Goal: Task Accomplishment & Management: Manage account settings

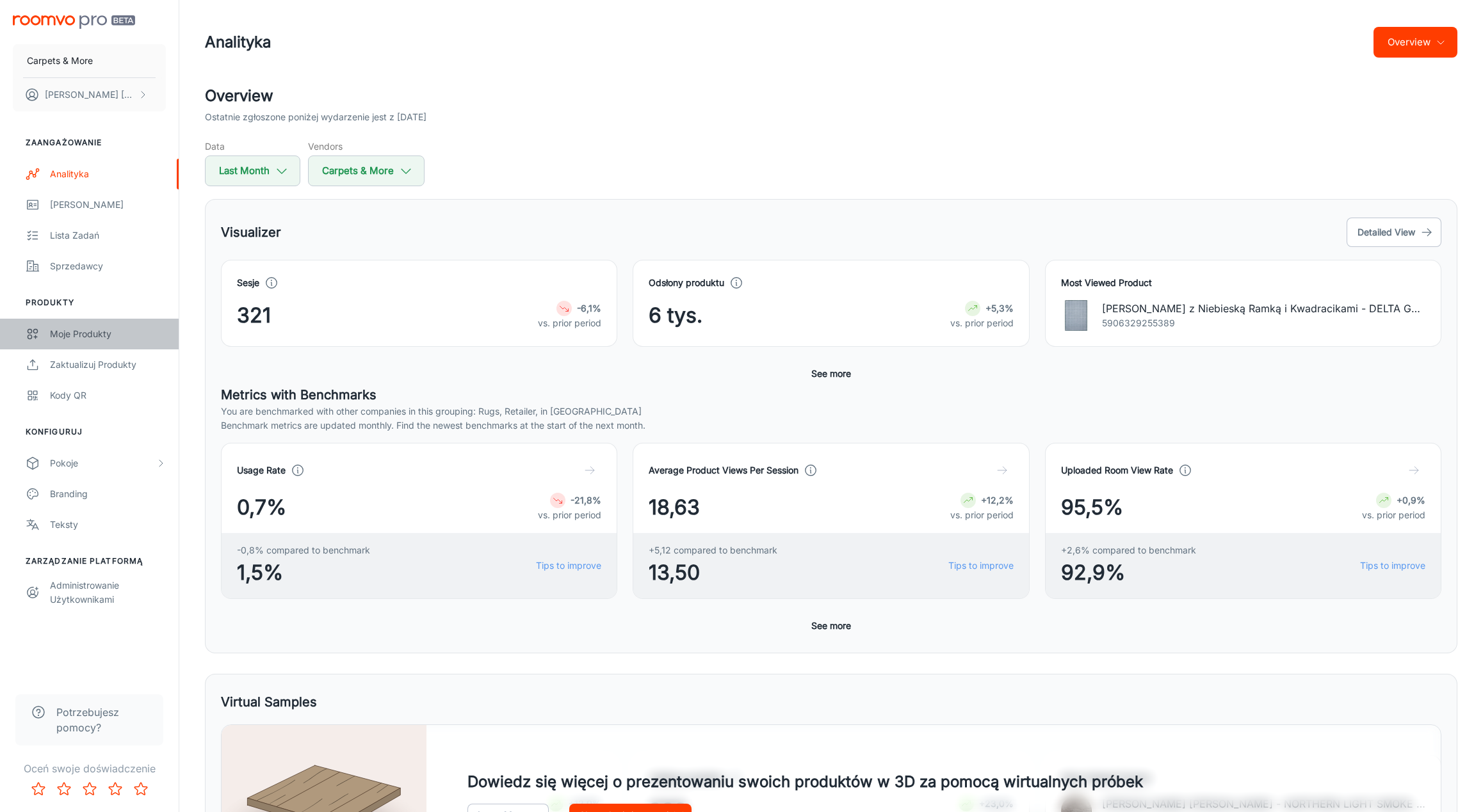
click at [96, 336] on div "Moje produkty" at bounding box center [108, 334] width 116 height 14
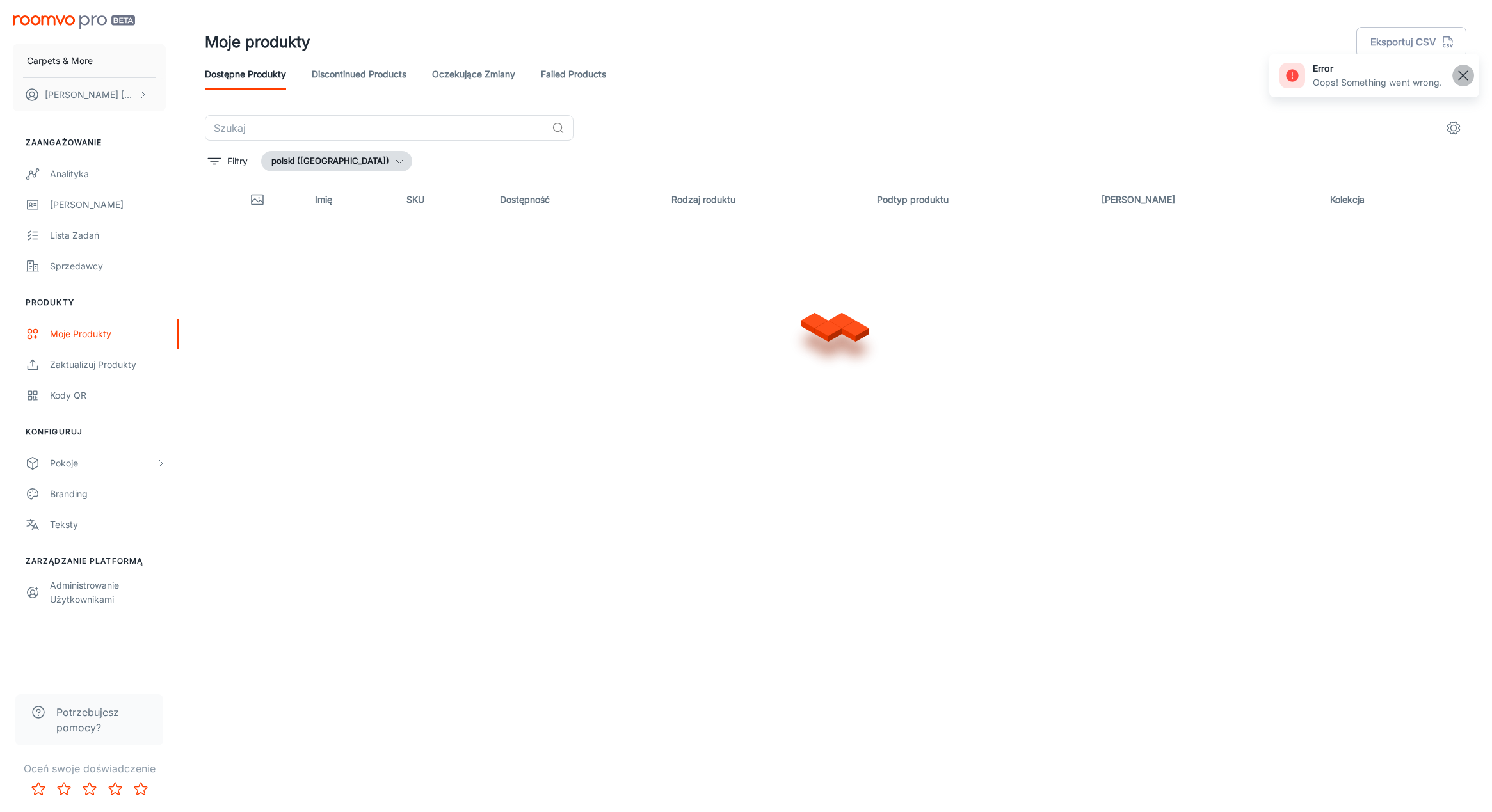
click at [1465, 75] on rect "button" at bounding box center [1463, 75] width 15 height 15
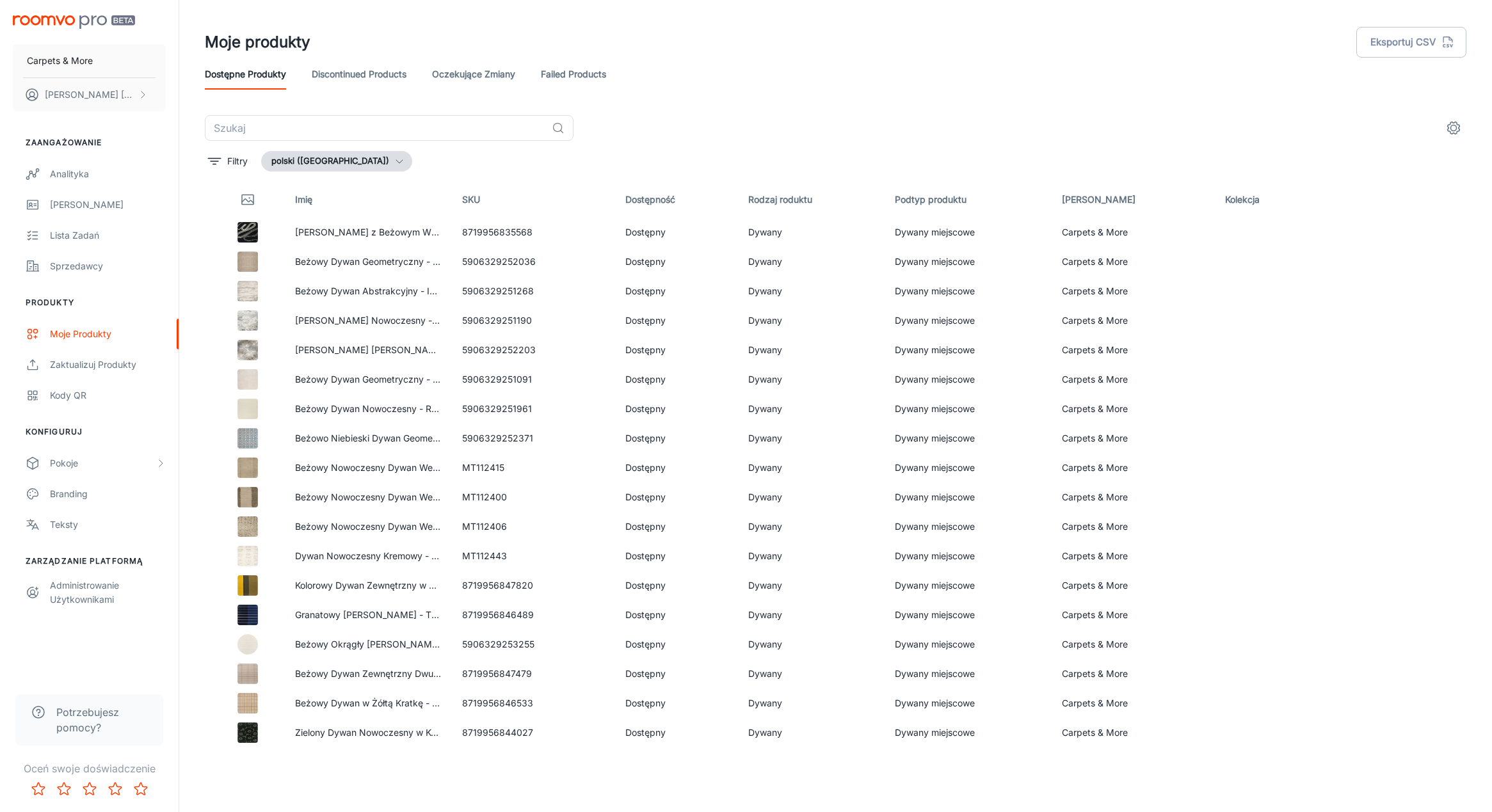
click at [571, 75] on link "Failed Products" at bounding box center [573, 74] width 65 height 30
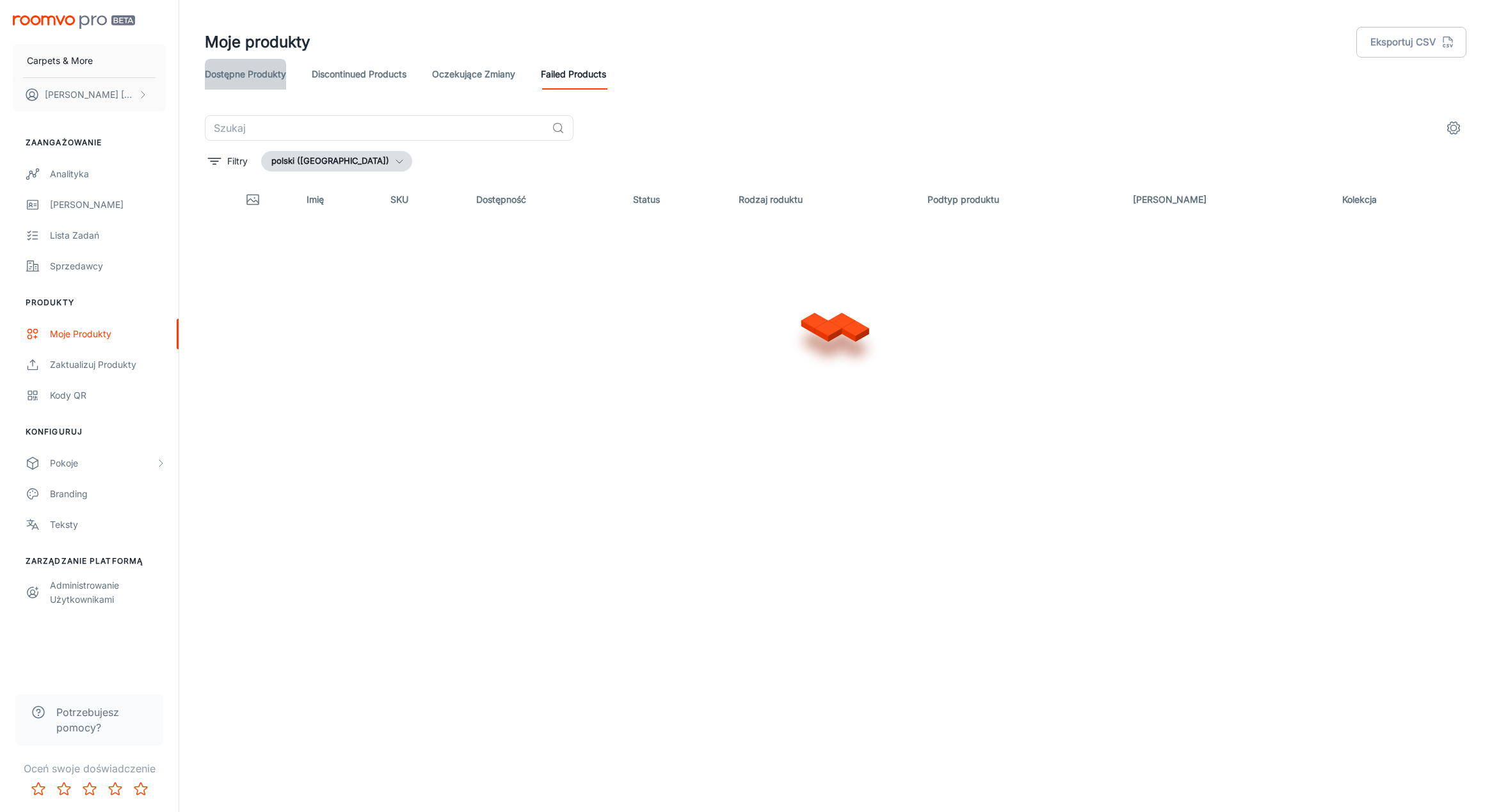
click at [272, 73] on link "Dostępne produkty" at bounding box center [245, 74] width 81 height 30
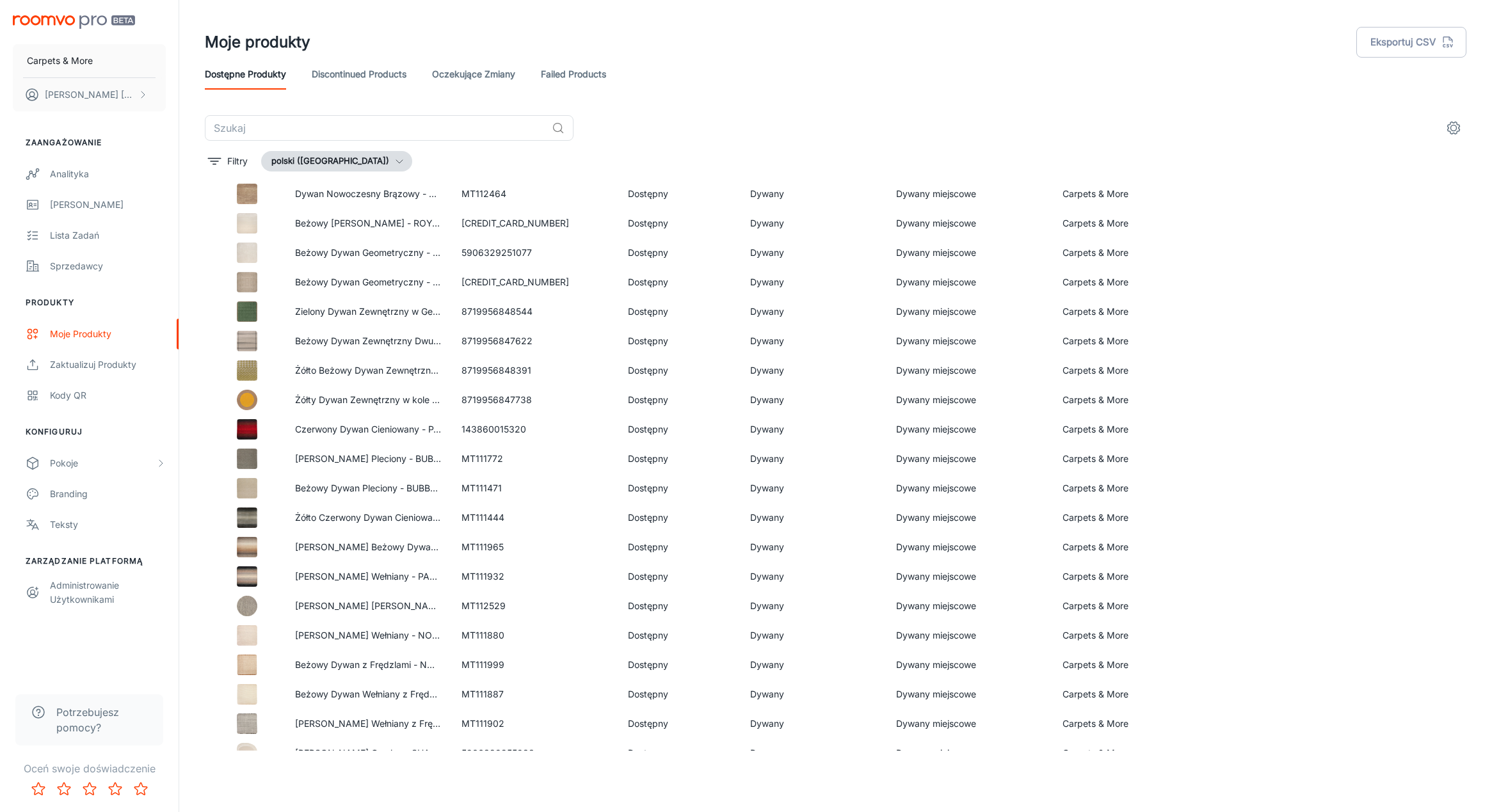
scroll to position [12653, 0]
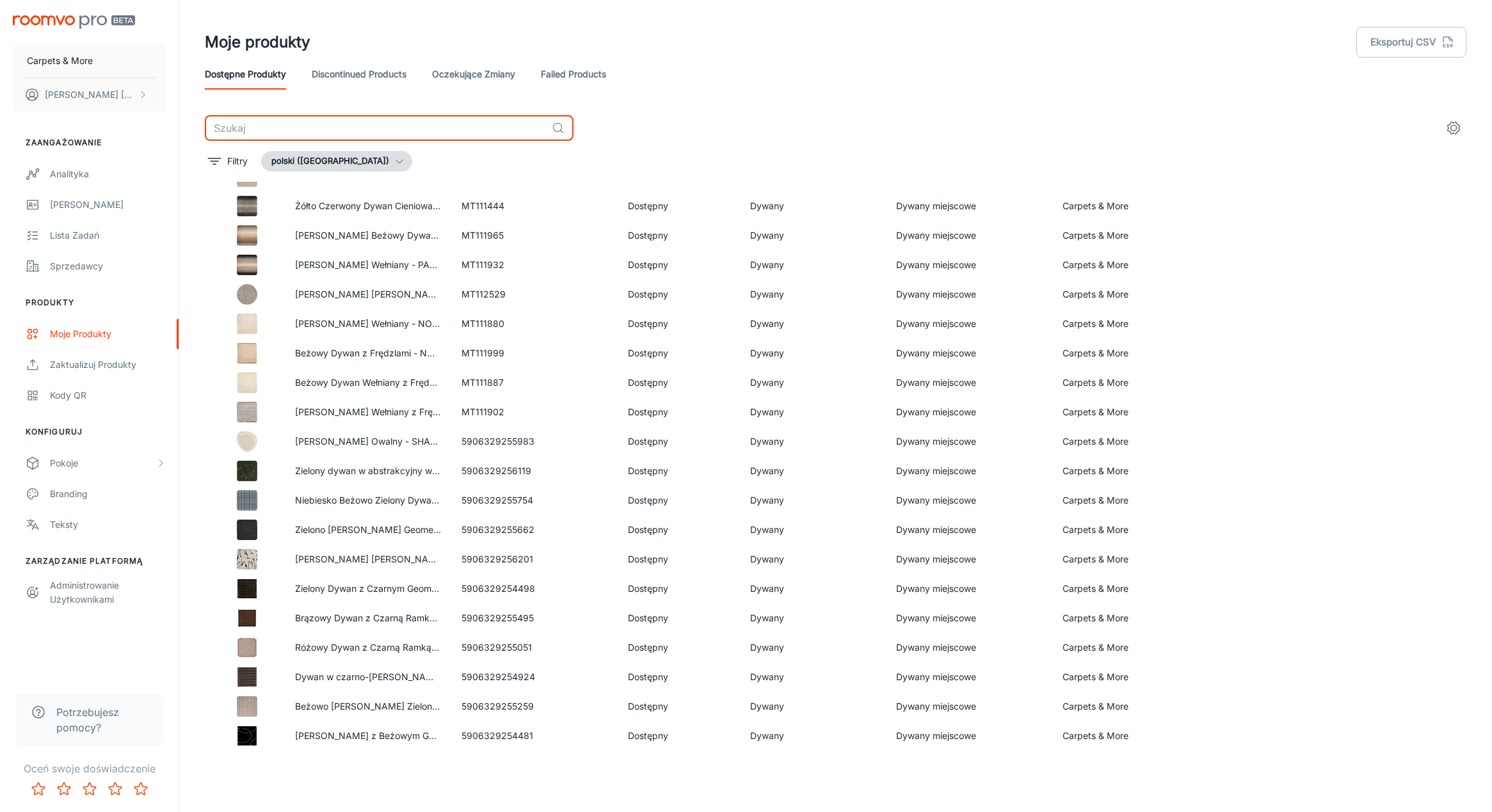
click at [359, 140] on input "text" at bounding box center [376, 127] width 342 height 25
click at [357, 135] on input "text" at bounding box center [376, 127] width 342 height 25
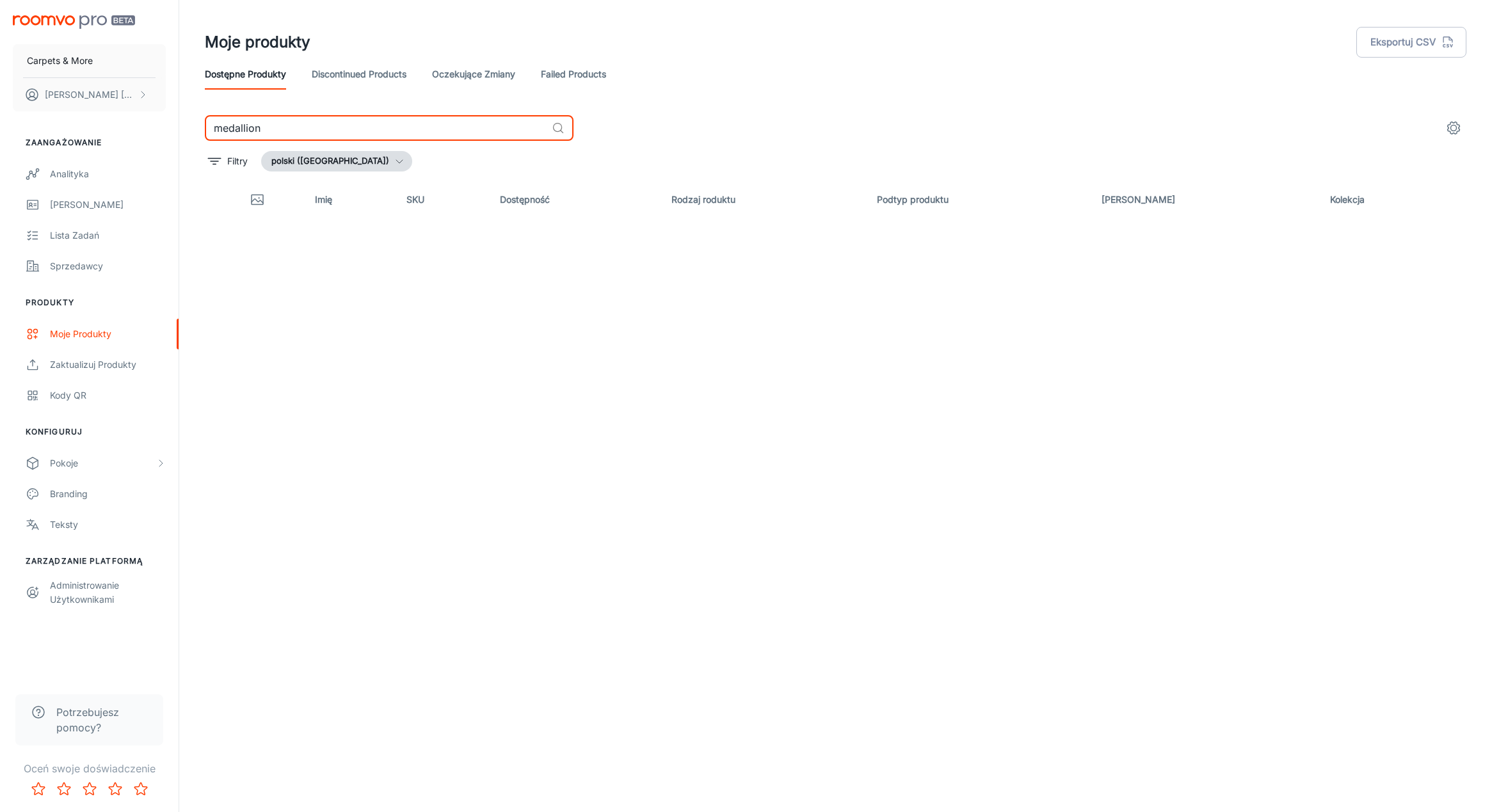
drag, startPoint x: 287, startPoint y: 134, endPoint x: 198, endPoint y: 131, distance: 89.1
click at [198, 131] on div "medallion ​ Filtry polski ([GEOGRAPHIC_DATA]) Imię SKU Dostępność Rodzaj rodukt…" at bounding box center [835, 433] width 1292 height 635
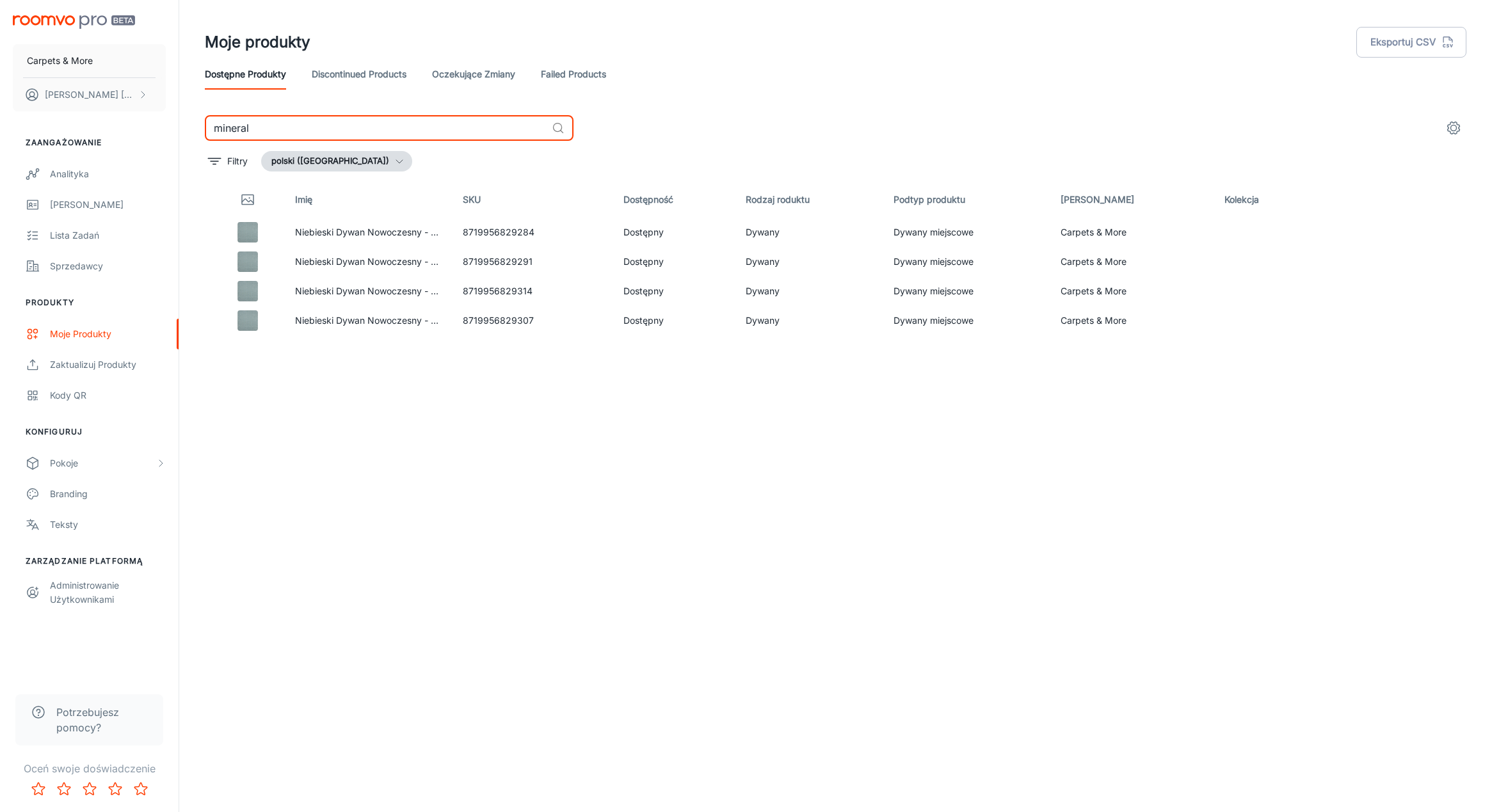
type input "mineral"
click at [573, 75] on link "Failed Products" at bounding box center [573, 74] width 65 height 30
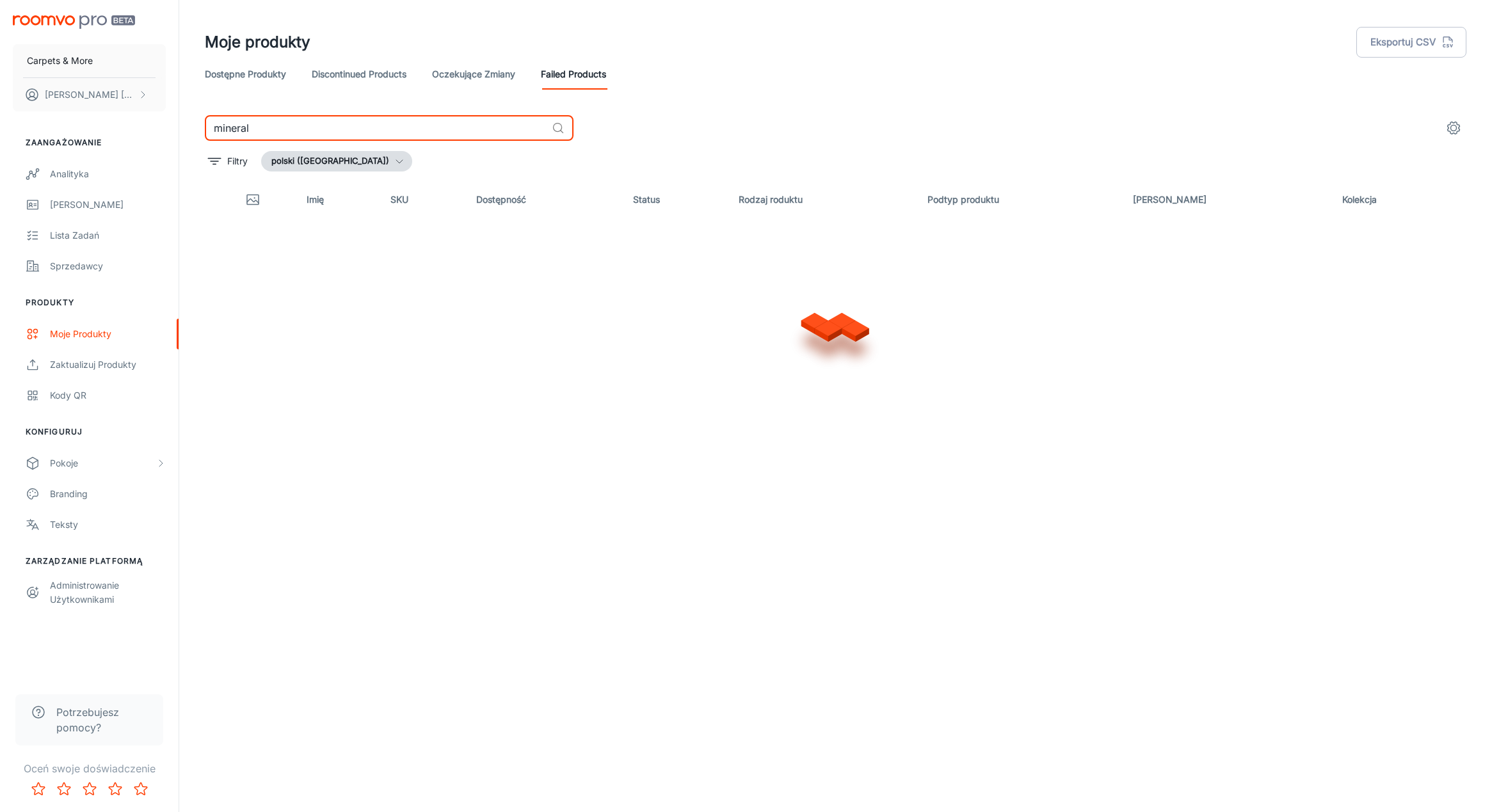
click at [456, 126] on input "mineral" at bounding box center [376, 127] width 342 height 25
drag, startPoint x: 298, startPoint y: 127, endPoint x: 140, endPoint y: 132, distance: 158.1
click at [140, 132] on div "Carpets & More [PERSON_NAME] Zaangażowanie Analityka [PERSON_NAME] Lista zadań …" at bounding box center [746, 401] width 1492 height 802
click at [301, 127] on input "text" at bounding box center [376, 127] width 342 height 25
type input "mineral"
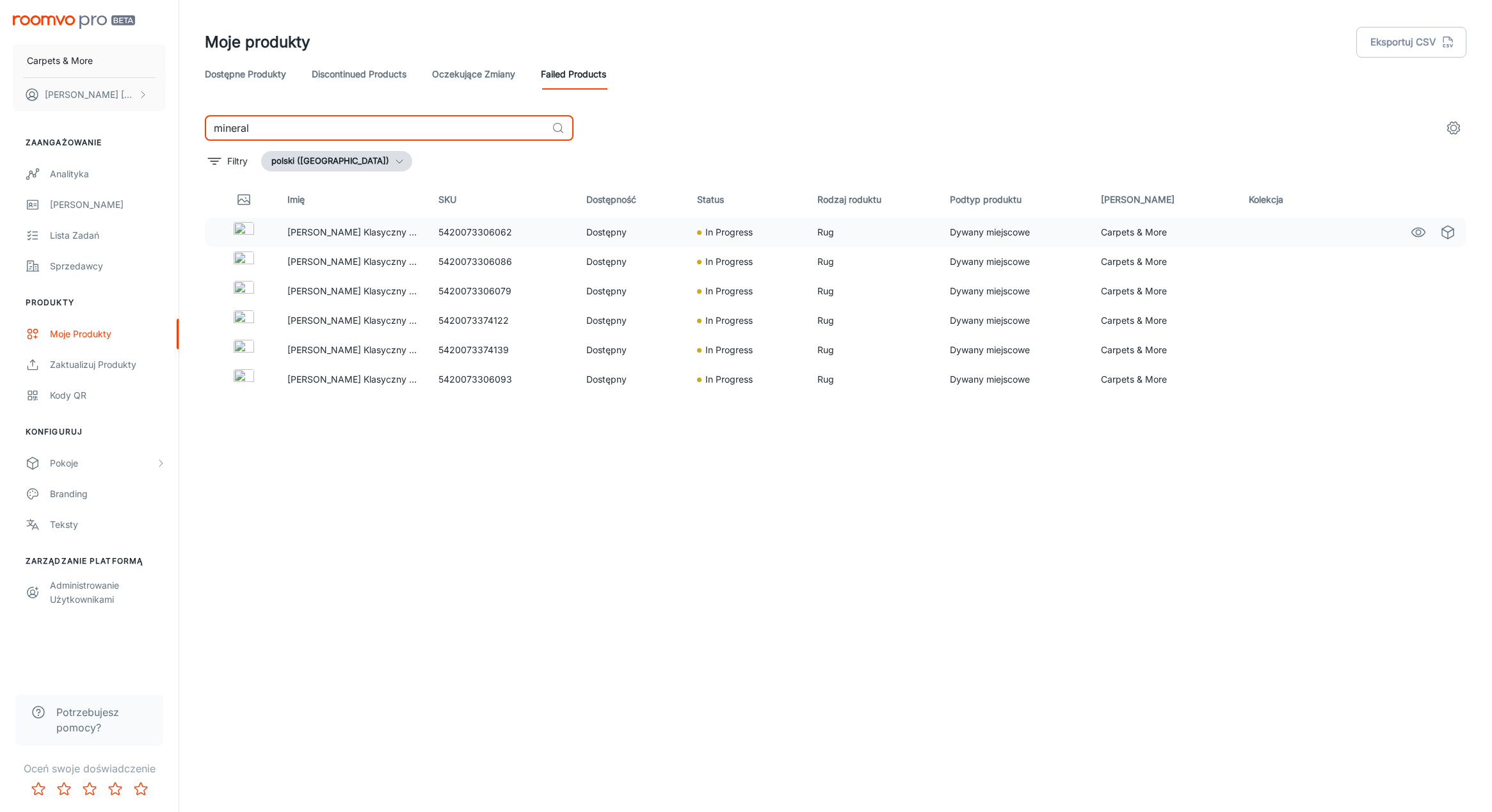
click at [623, 234] on td "Dostępny" at bounding box center [631, 232] width 111 height 30
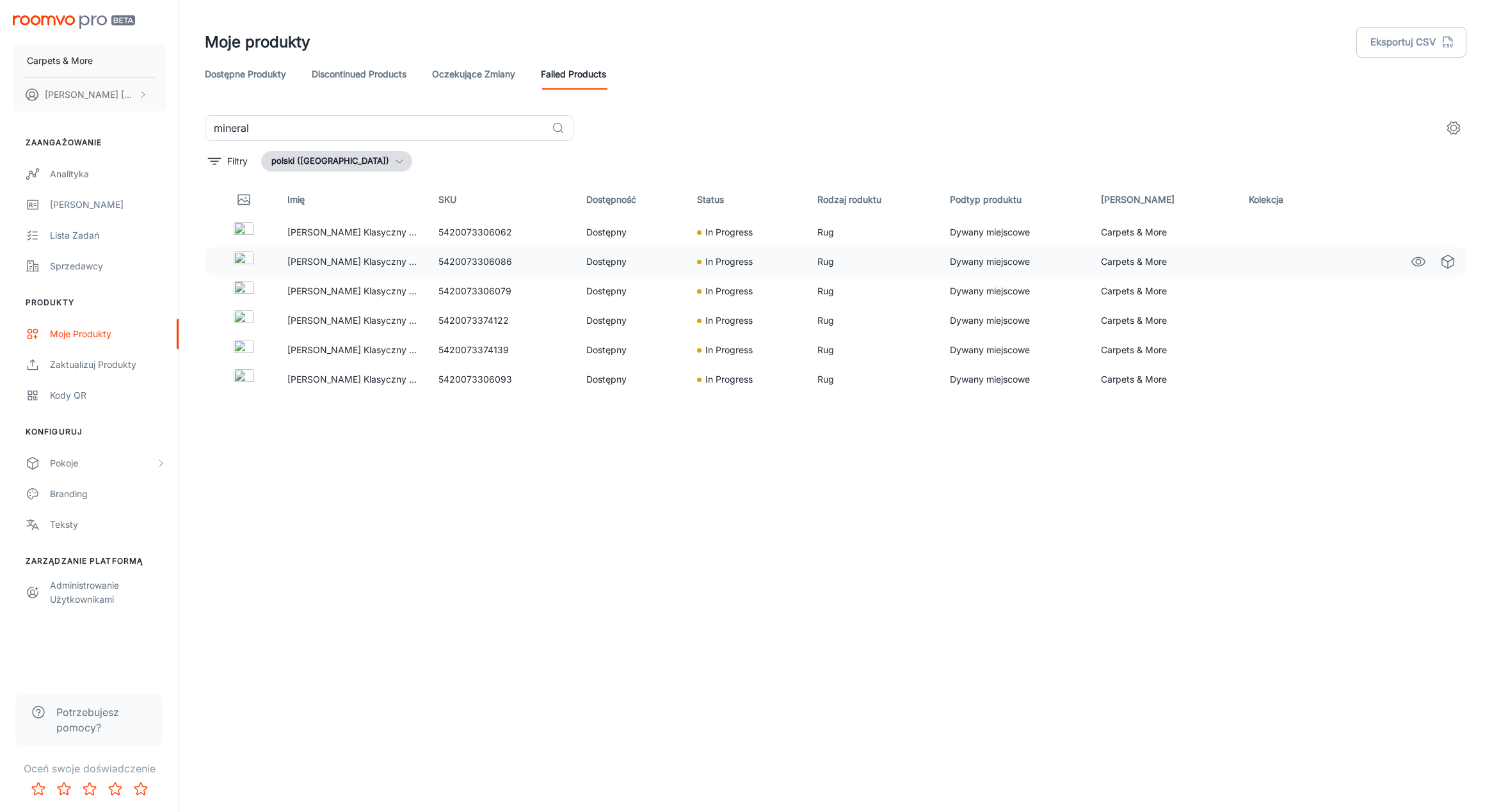
click at [732, 267] on p "In Progress" at bounding box center [728, 261] width 47 height 14
click at [739, 260] on p "In Progress" at bounding box center [728, 261] width 47 height 14
click at [1448, 265] on line "See in Virtual Samples" at bounding box center [1448, 265] width 0 height 7
click at [1420, 321] on circle "See in Visualizer" at bounding box center [1418, 320] width 5 height 5
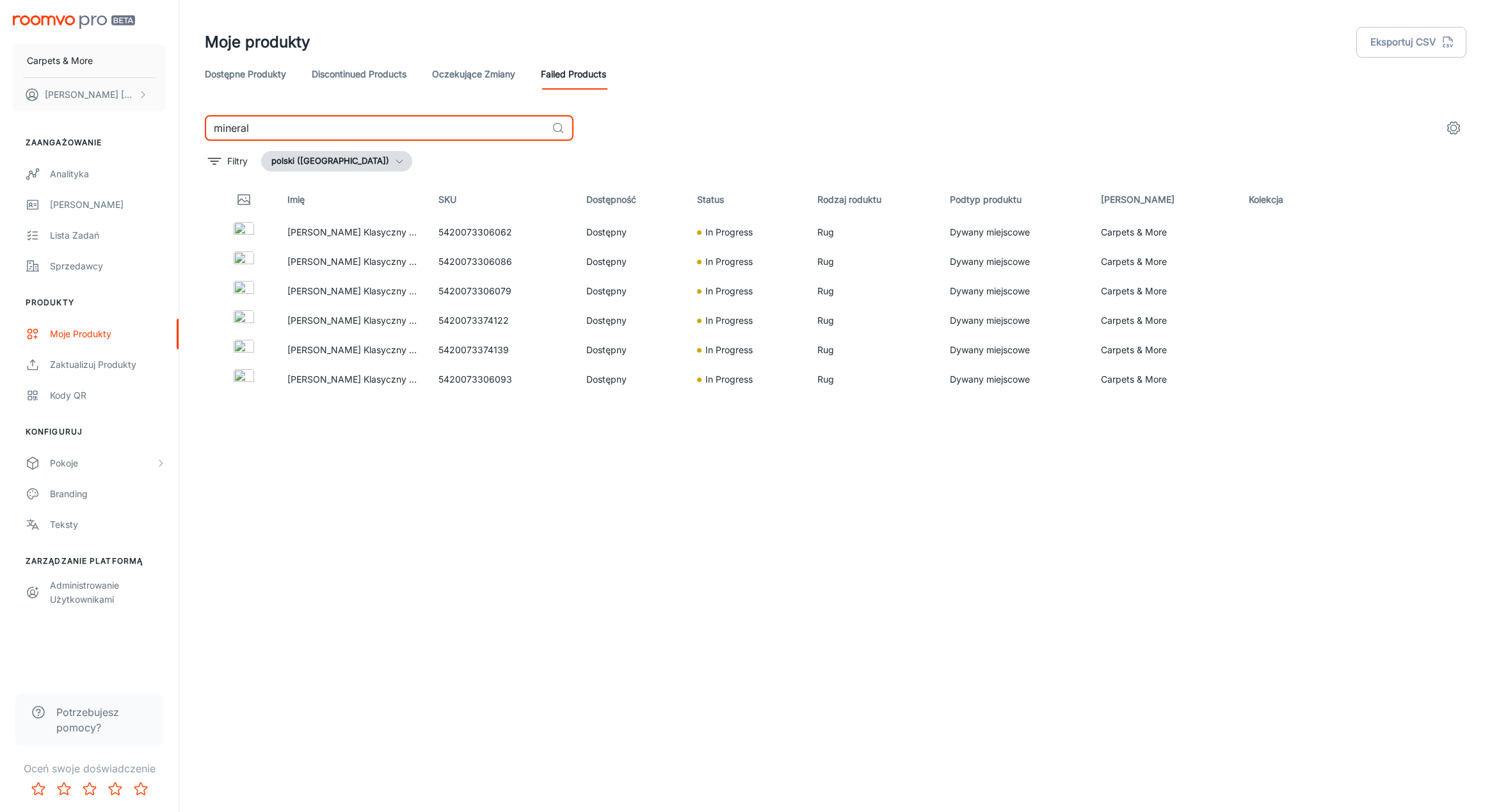
drag, startPoint x: 312, startPoint y: 129, endPoint x: 168, endPoint y: 119, distance: 144.3
click at [168, 119] on div "Carpets & More [PERSON_NAME] Zaangażowanie Analityka [PERSON_NAME] Lista zadań …" at bounding box center [746, 401] width 1492 height 802
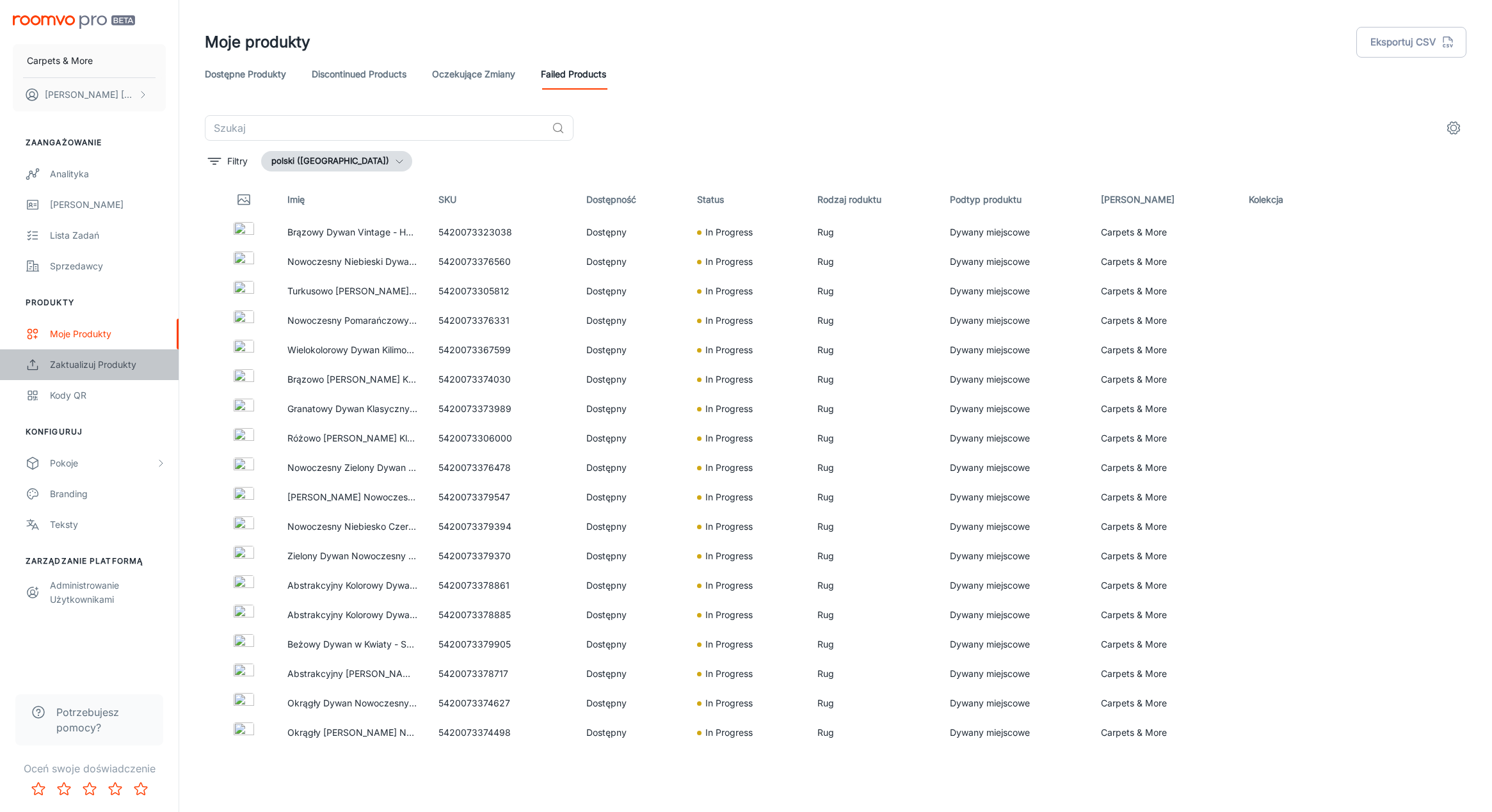
click at [118, 361] on div "Zaktualizuj produkty" at bounding box center [108, 364] width 116 height 14
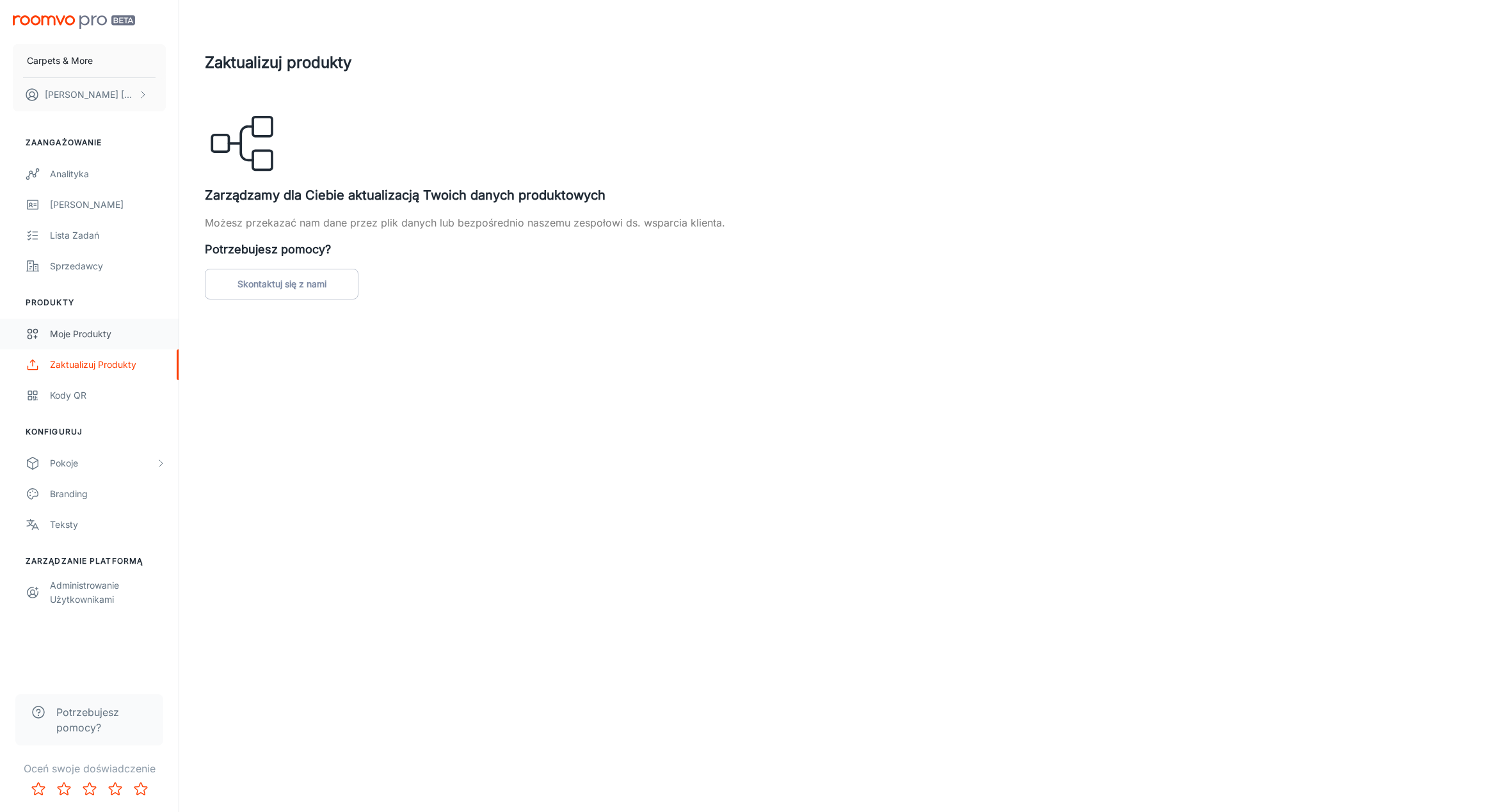
click at [73, 330] on div "Moje produkty" at bounding box center [108, 334] width 116 height 14
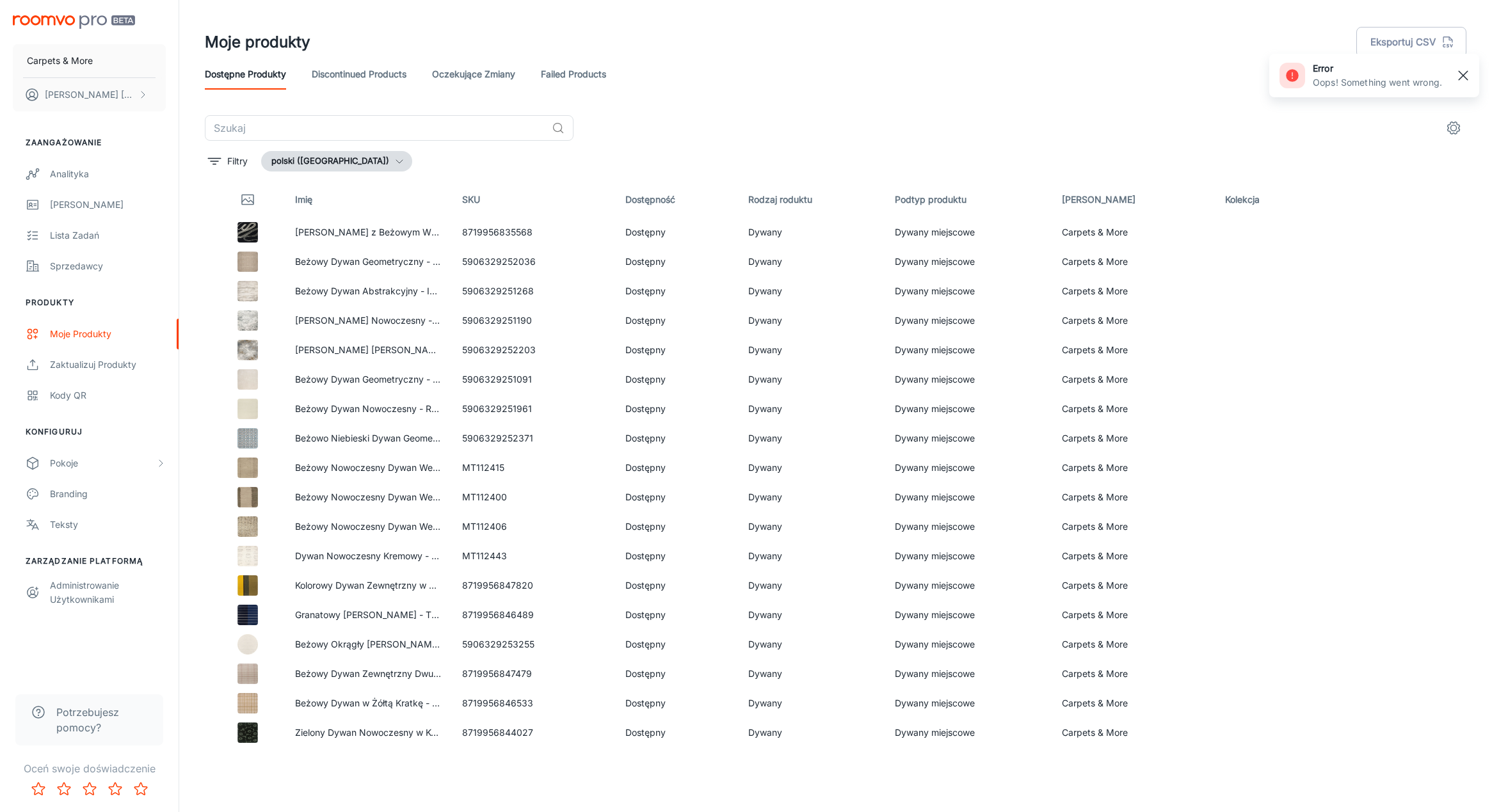
click at [1461, 71] on rect "button" at bounding box center [1463, 75] width 15 height 15
click at [494, 72] on link "Oczekujące Zmiany" at bounding box center [473, 74] width 83 height 30
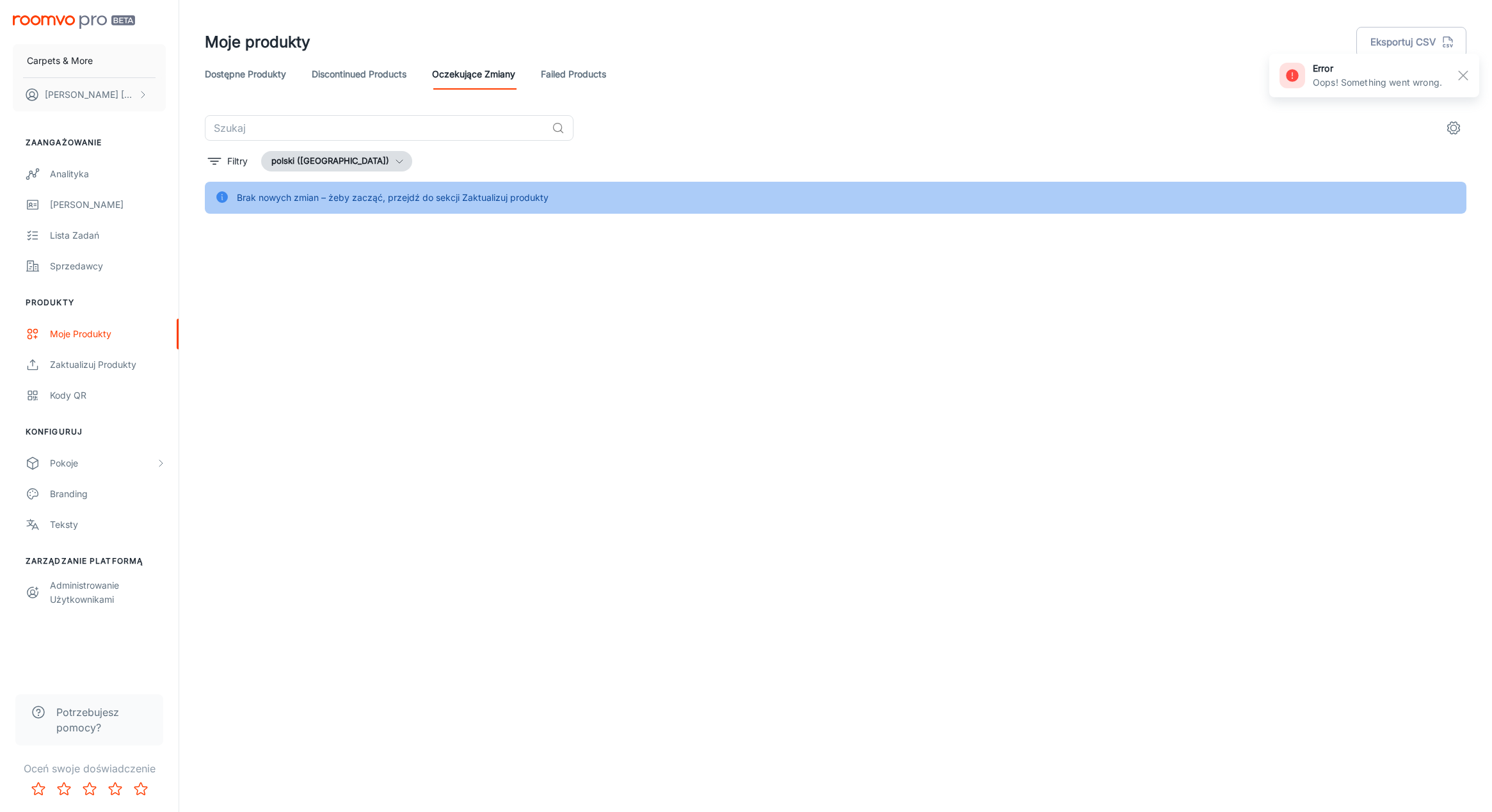
click at [363, 71] on link "Discontinued Products" at bounding box center [359, 74] width 95 height 30
click at [258, 75] on link "Dostępne produkty" at bounding box center [245, 74] width 81 height 30
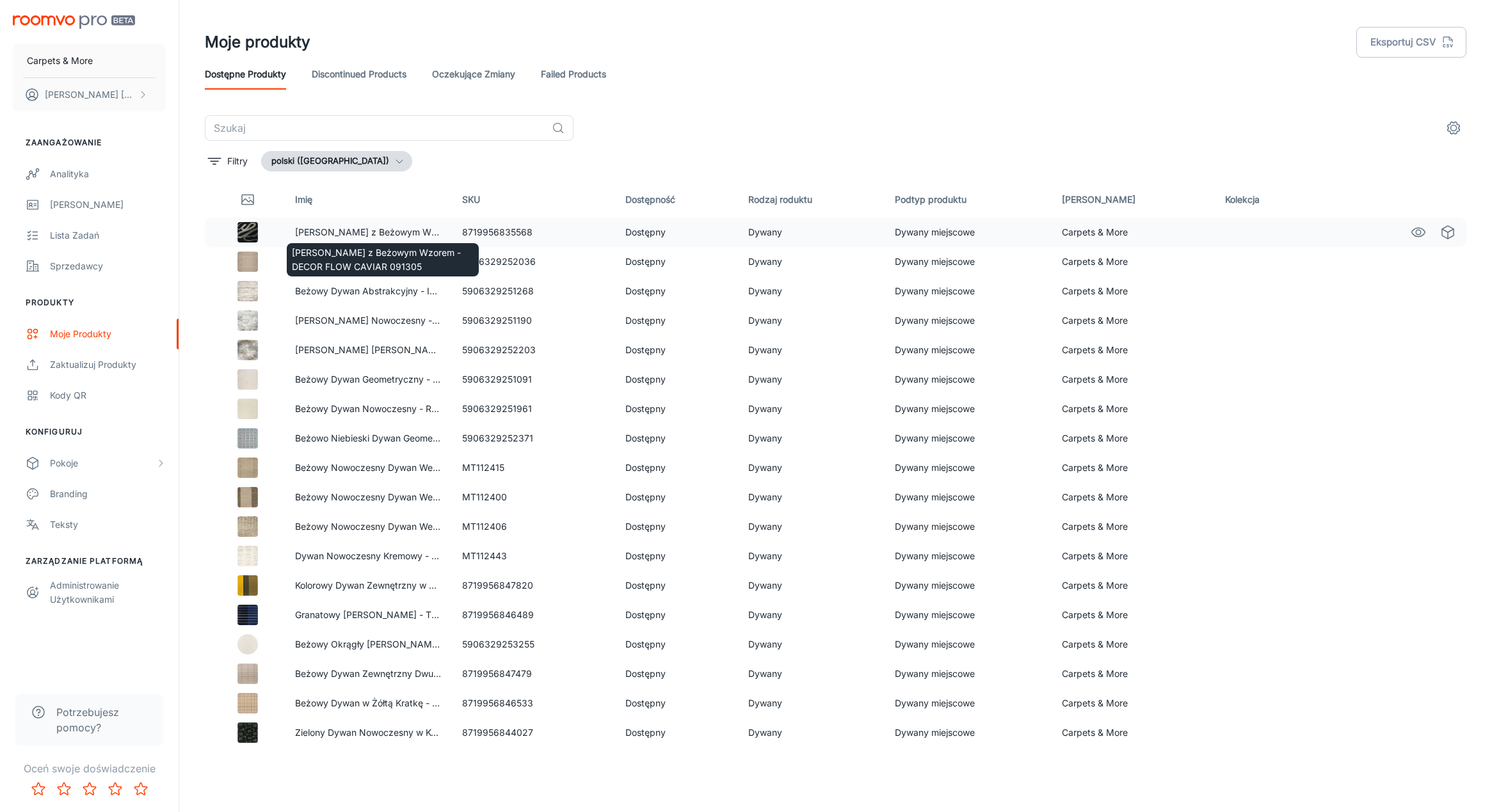
click at [314, 229] on p "[PERSON_NAME] z Beżowym Wzorem - DECOR FLOW CAVIAR 091305" at bounding box center [368, 232] width 146 height 14
click at [313, 232] on p "[PERSON_NAME] z Beżowym Wzorem - DECOR FLOW CAVIAR 091305" at bounding box center [368, 232] width 146 height 14
click at [400, 171] on div "Filtry polski ([GEOGRAPHIC_DATA])" at bounding box center [835, 161] width 1262 height 20
click at [1234, 234] on td at bounding box center [1267, 232] width 104 height 30
click at [395, 158] on icon "button" at bounding box center [400, 161] width 10 height 10
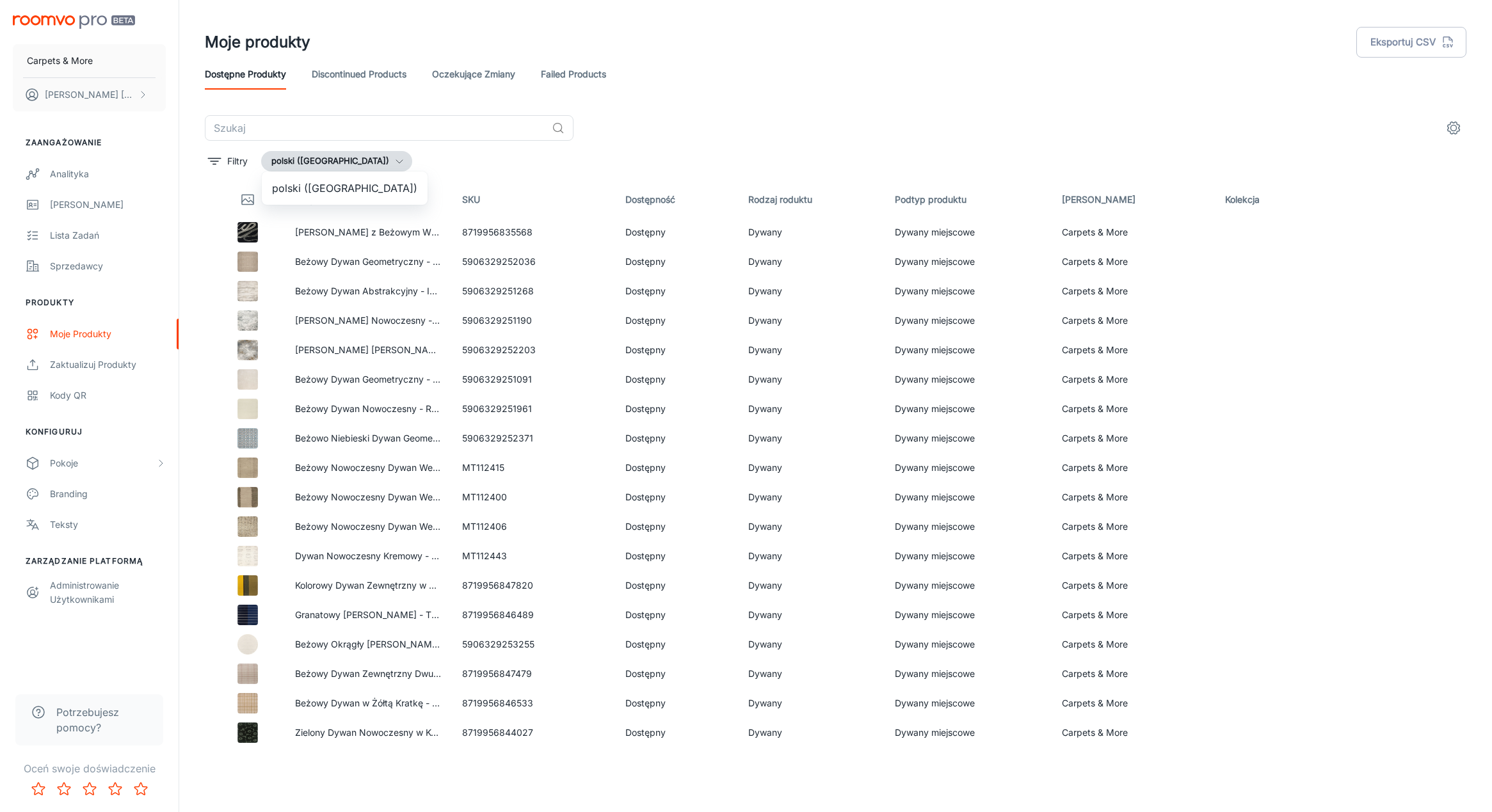
click at [340, 158] on div at bounding box center [746, 406] width 1492 height 812
click at [82, 234] on div "Lista zadań" at bounding box center [108, 235] width 116 height 14
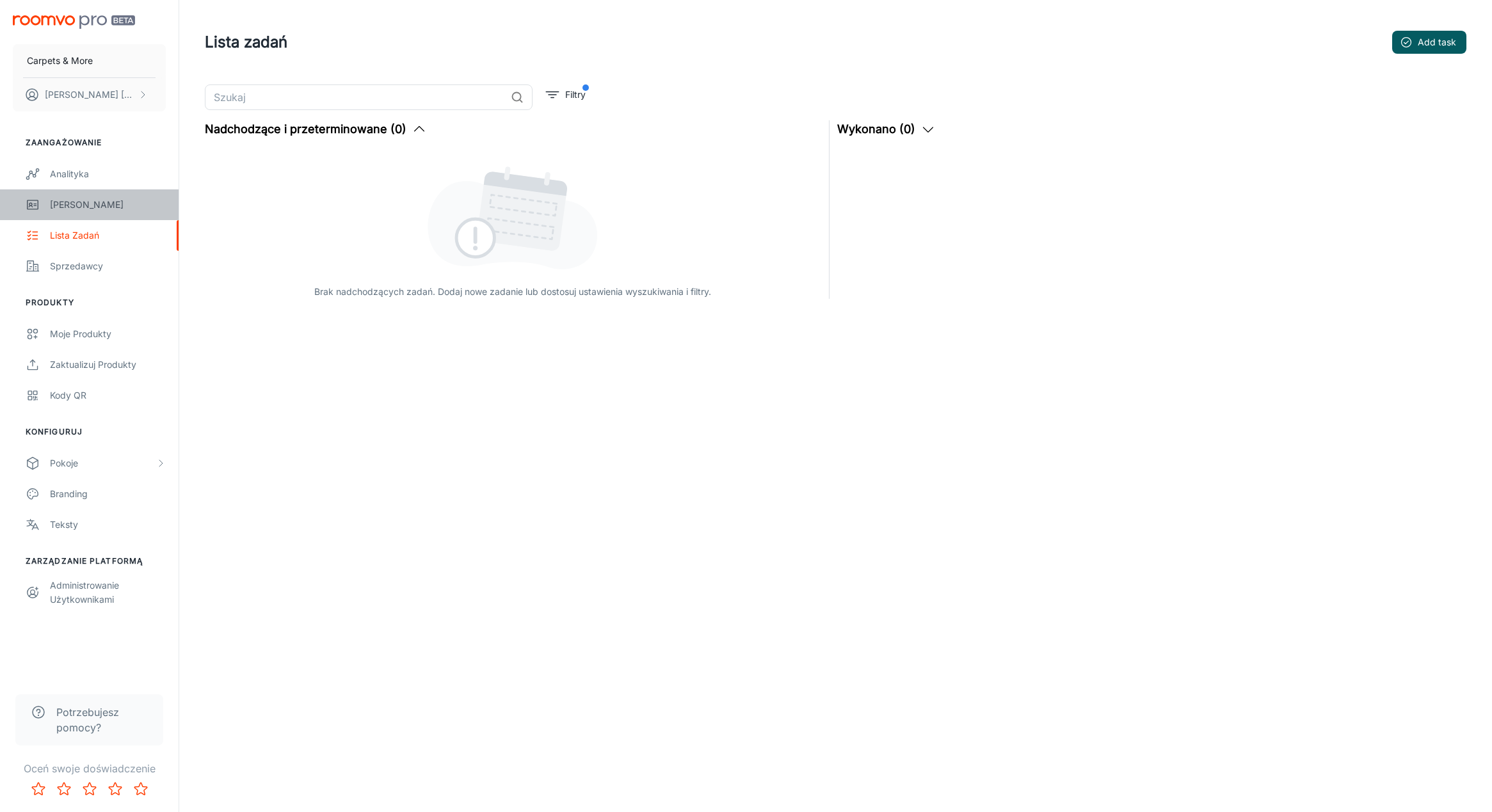
click at [65, 203] on div "[PERSON_NAME]" at bounding box center [108, 204] width 116 height 14
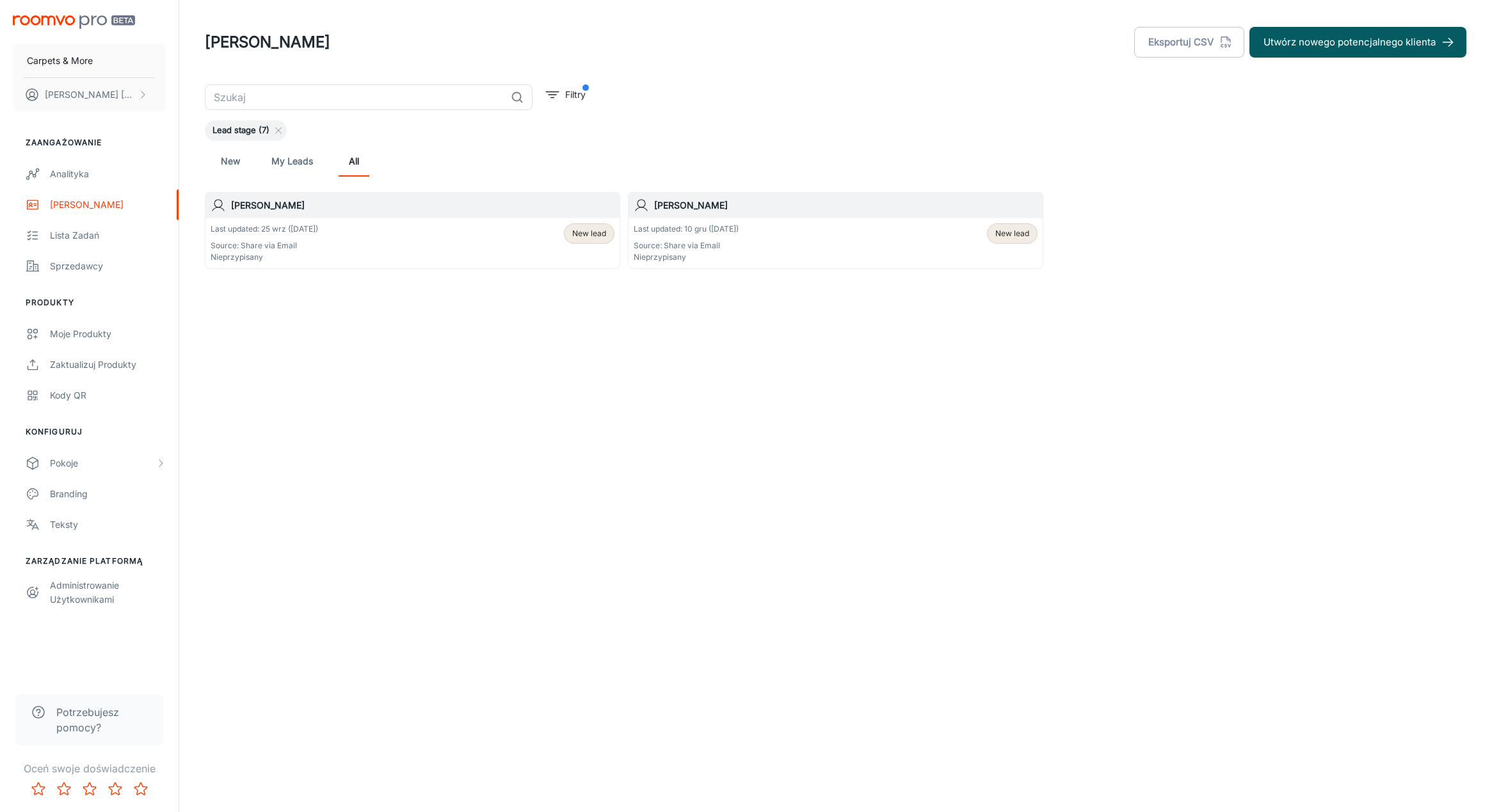
click at [351, 245] on div "Last updated: 25 wrz ([DATE]) Source: Share via Email Nieprzypisany New lead" at bounding box center [413, 243] width 404 height 40
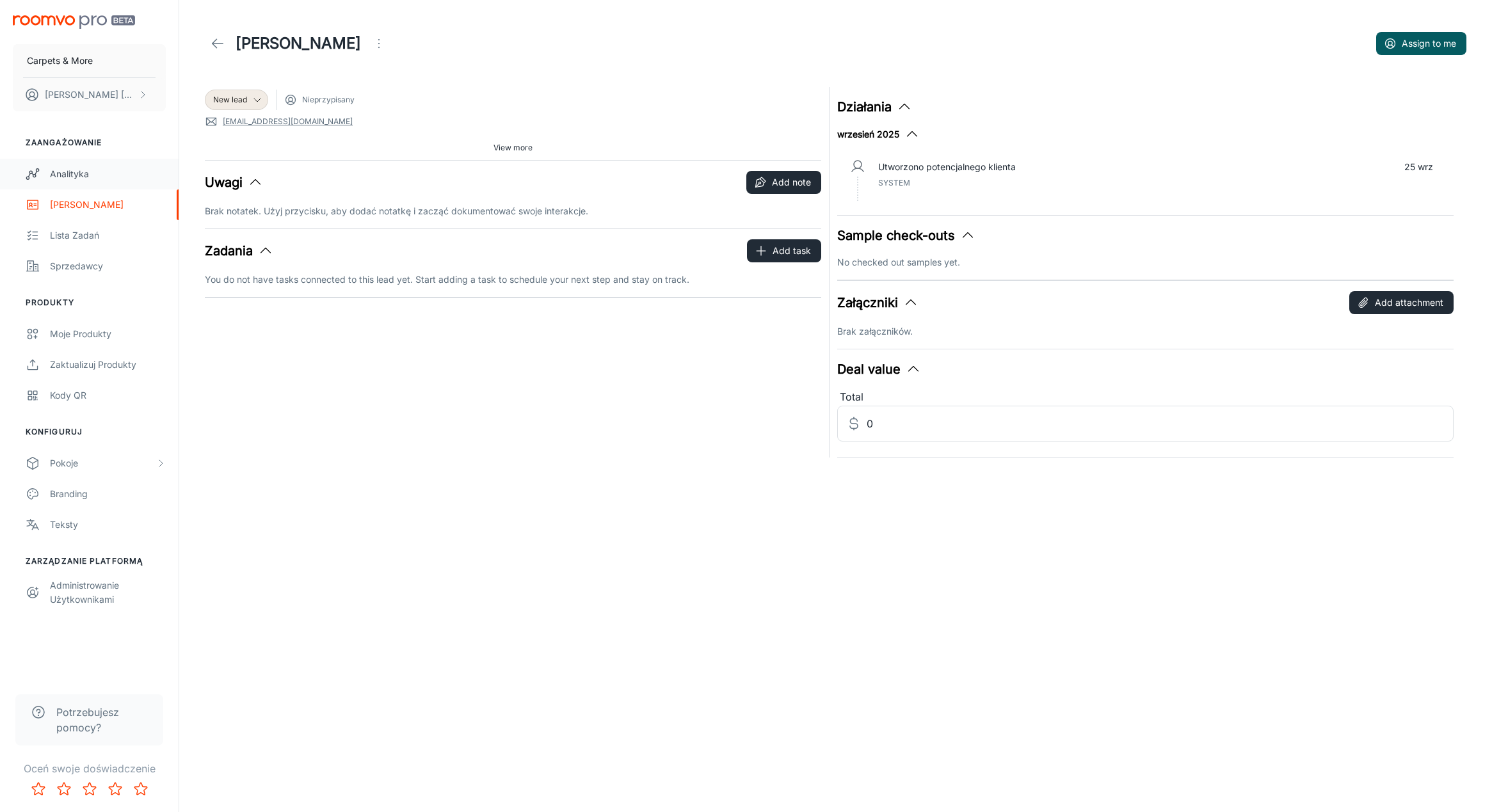
click at [77, 174] on div "Analityka" at bounding box center [108, 174] width 116 height 14
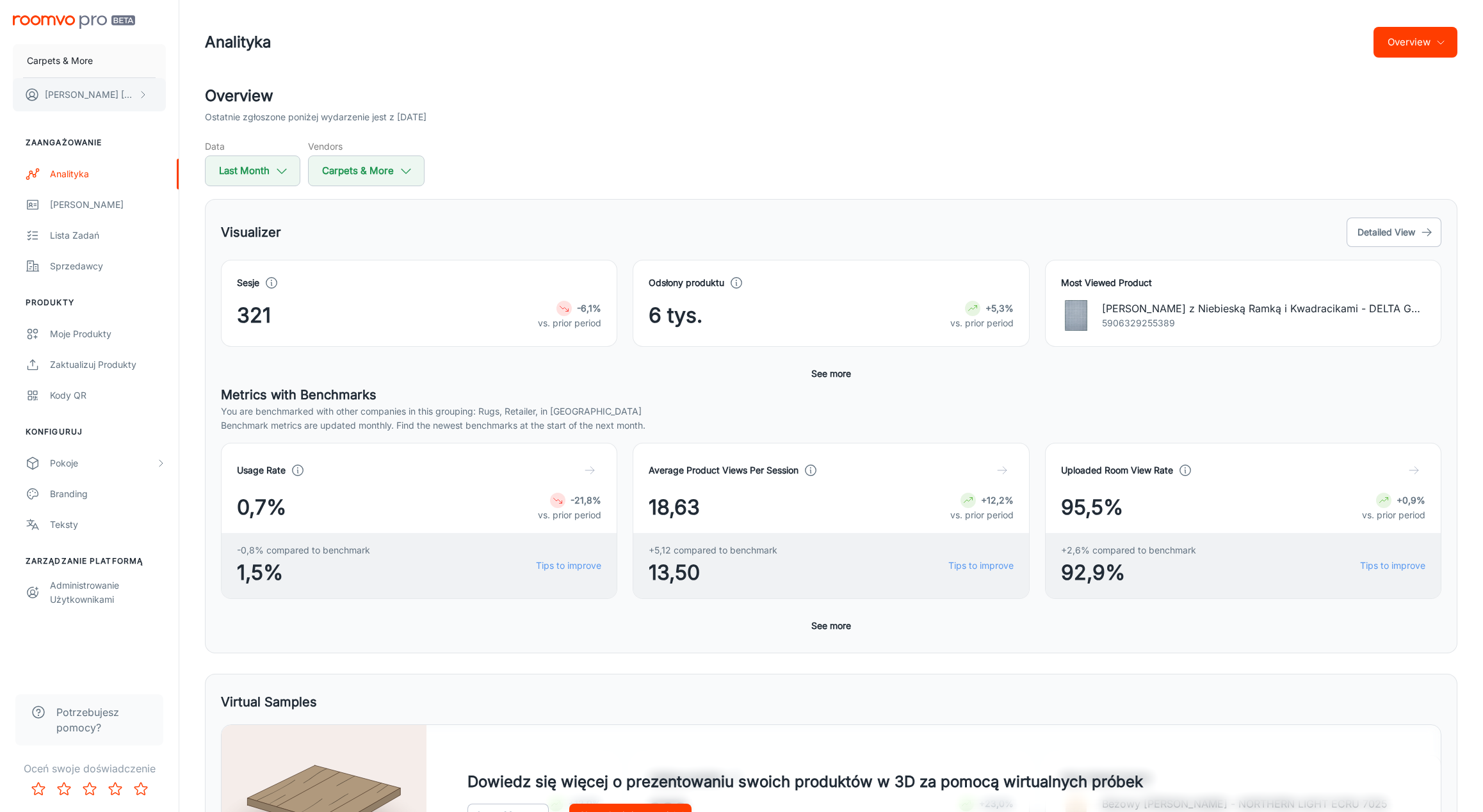
click at [93, 93] on p "[PERSON_NAME]" at bounding box center [90, 94] width 91 height 14
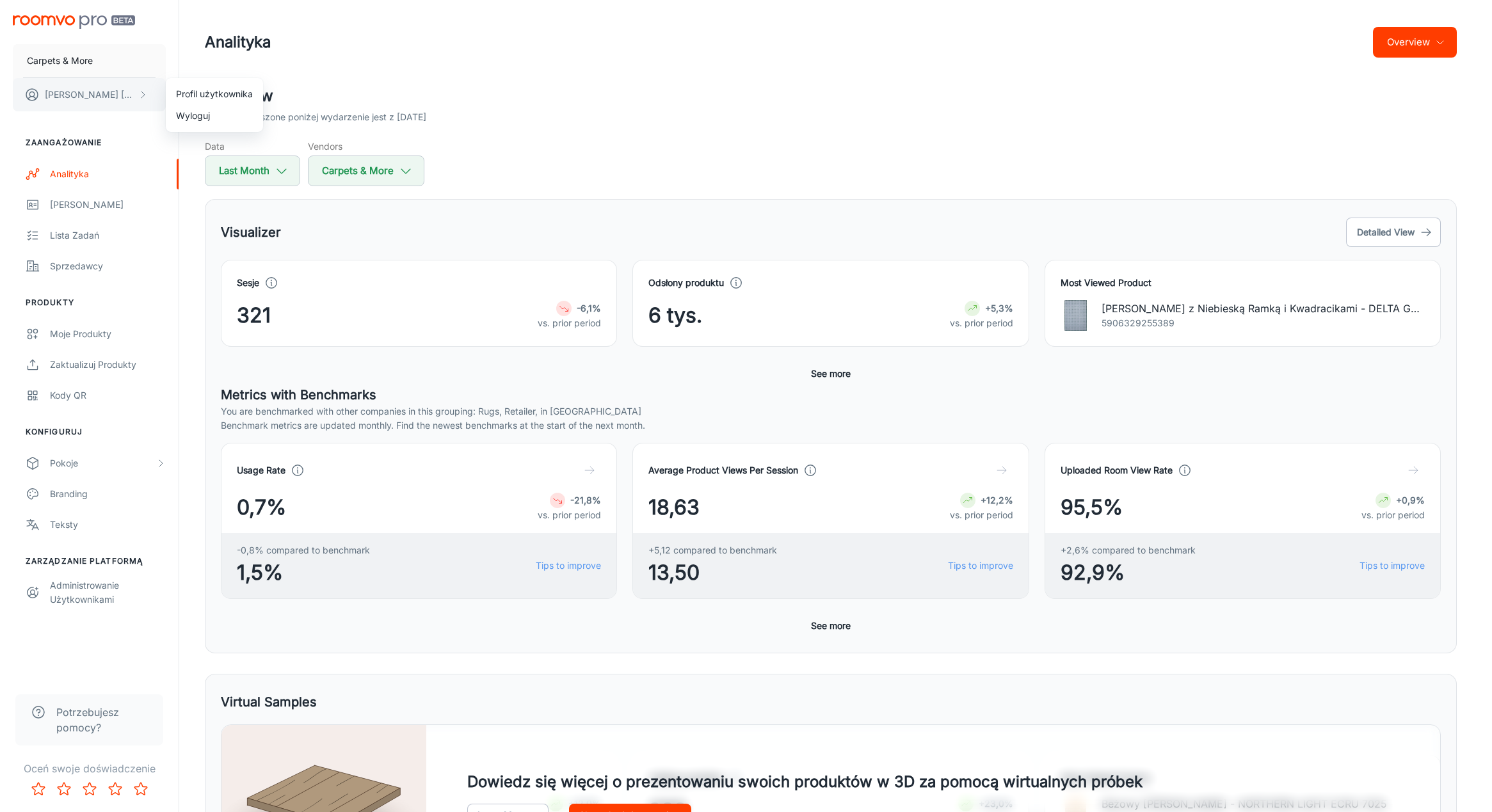
click at [93, 93] on div at bounding box center [746, 406] width 1492 height 812
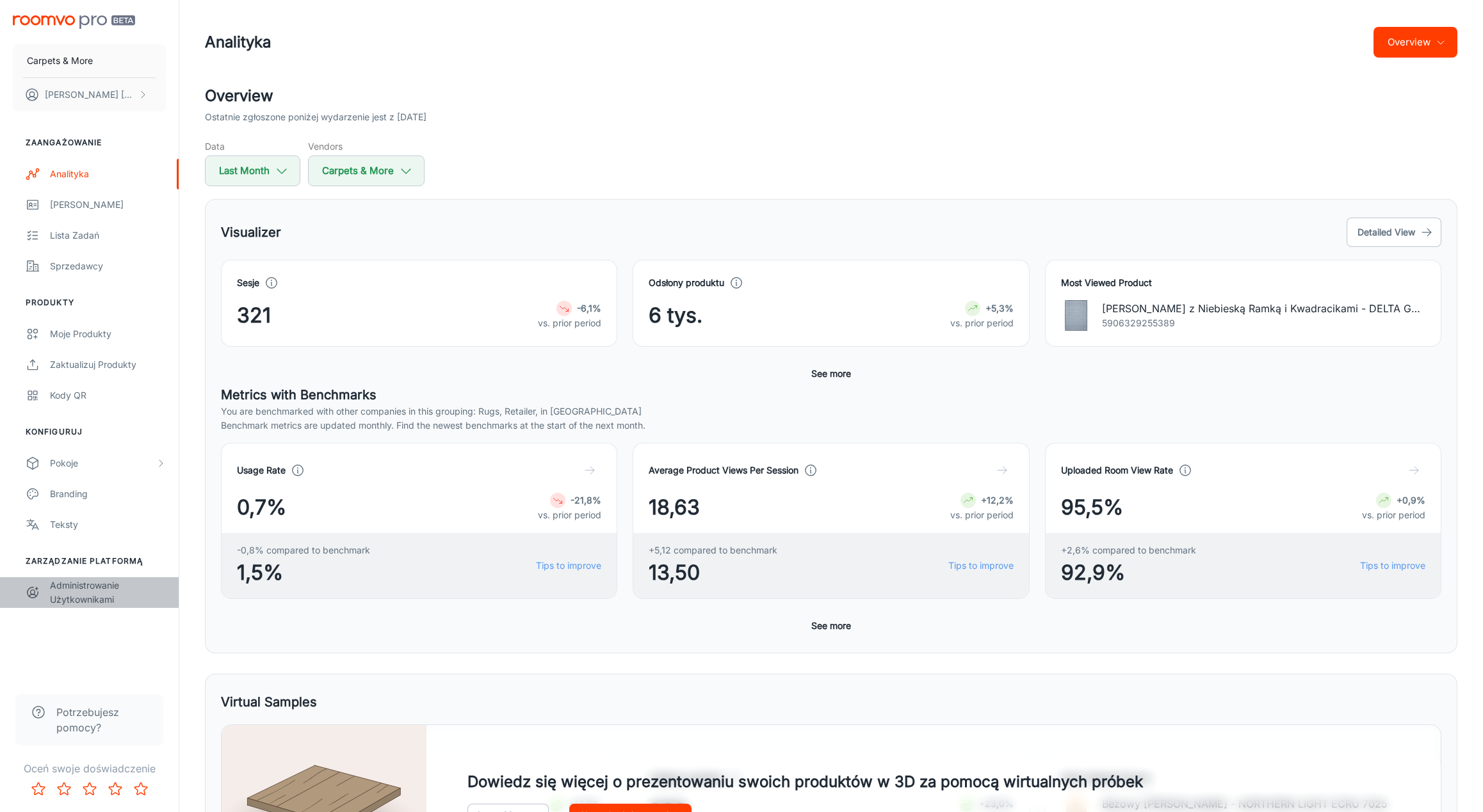
click at [91, 599] on div "Administrowanie użytkownikami" at bounding box center [108, 592] width 116 height 28
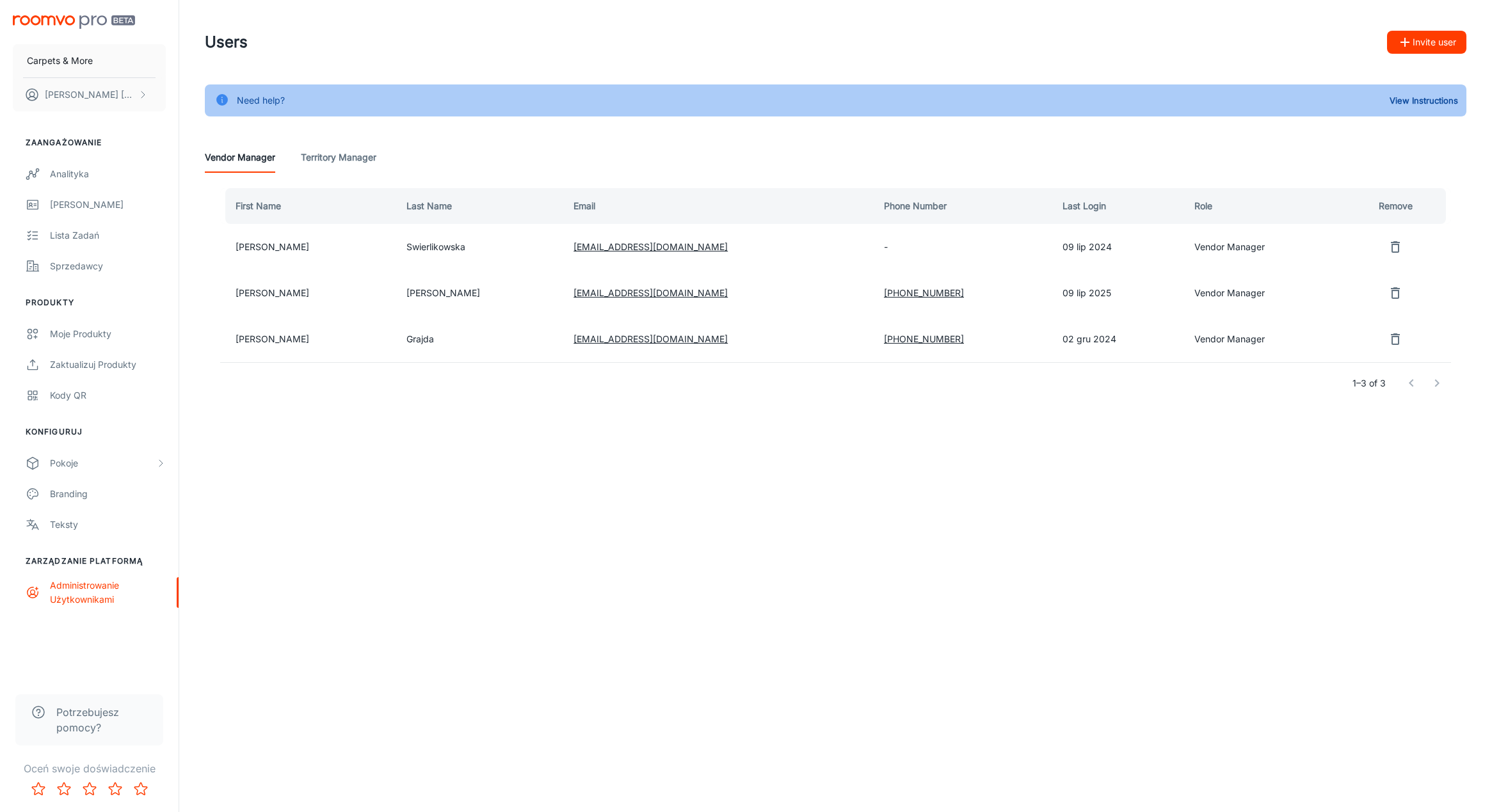
click at [342, 153] on Manager "Territory Manager" at bounding box center [339, 157] width 75 height 30
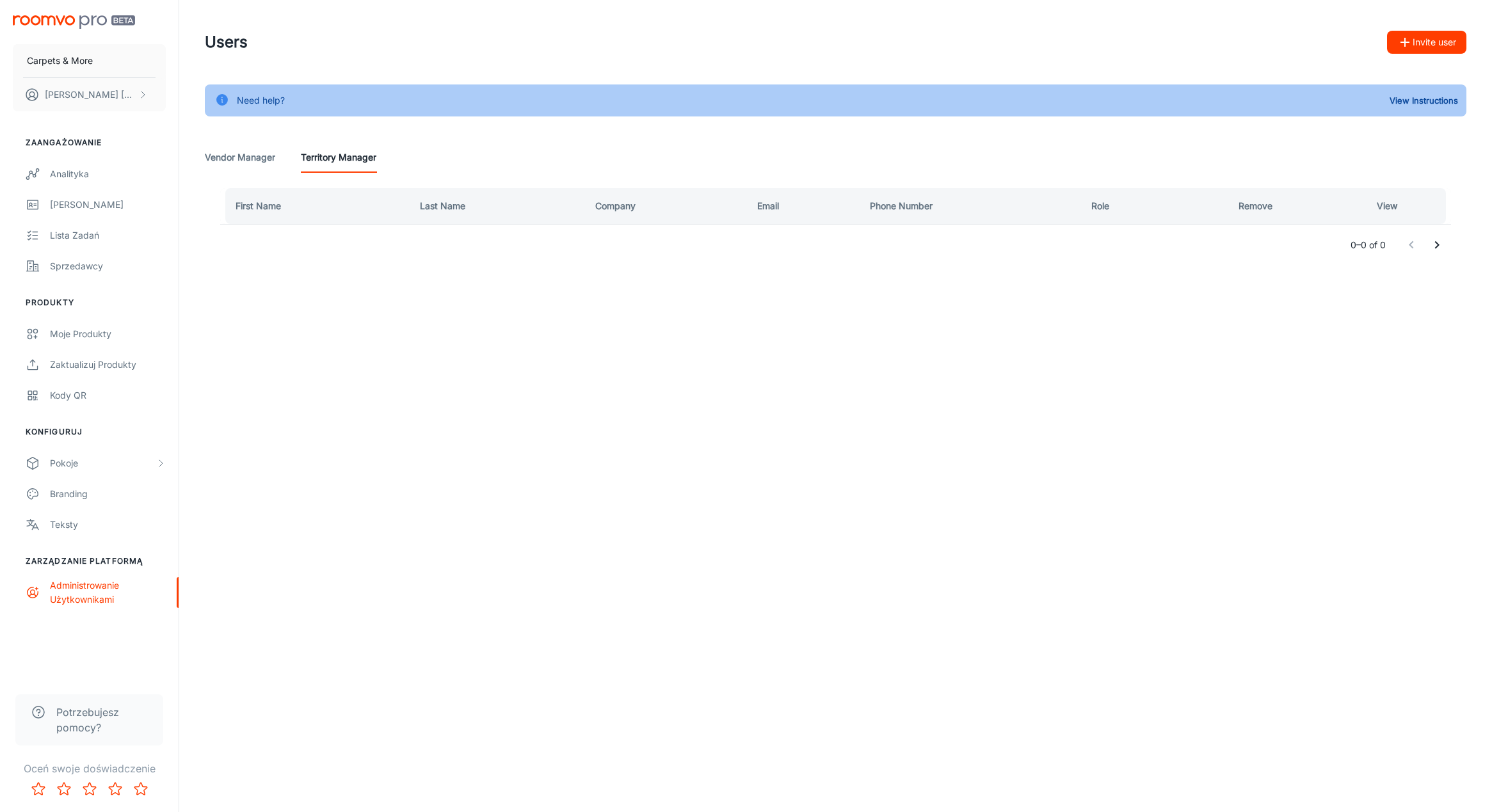
click at [240, 157] on Manager "Vendor Manager" at bounding box center [240, 157] width 70 height 30
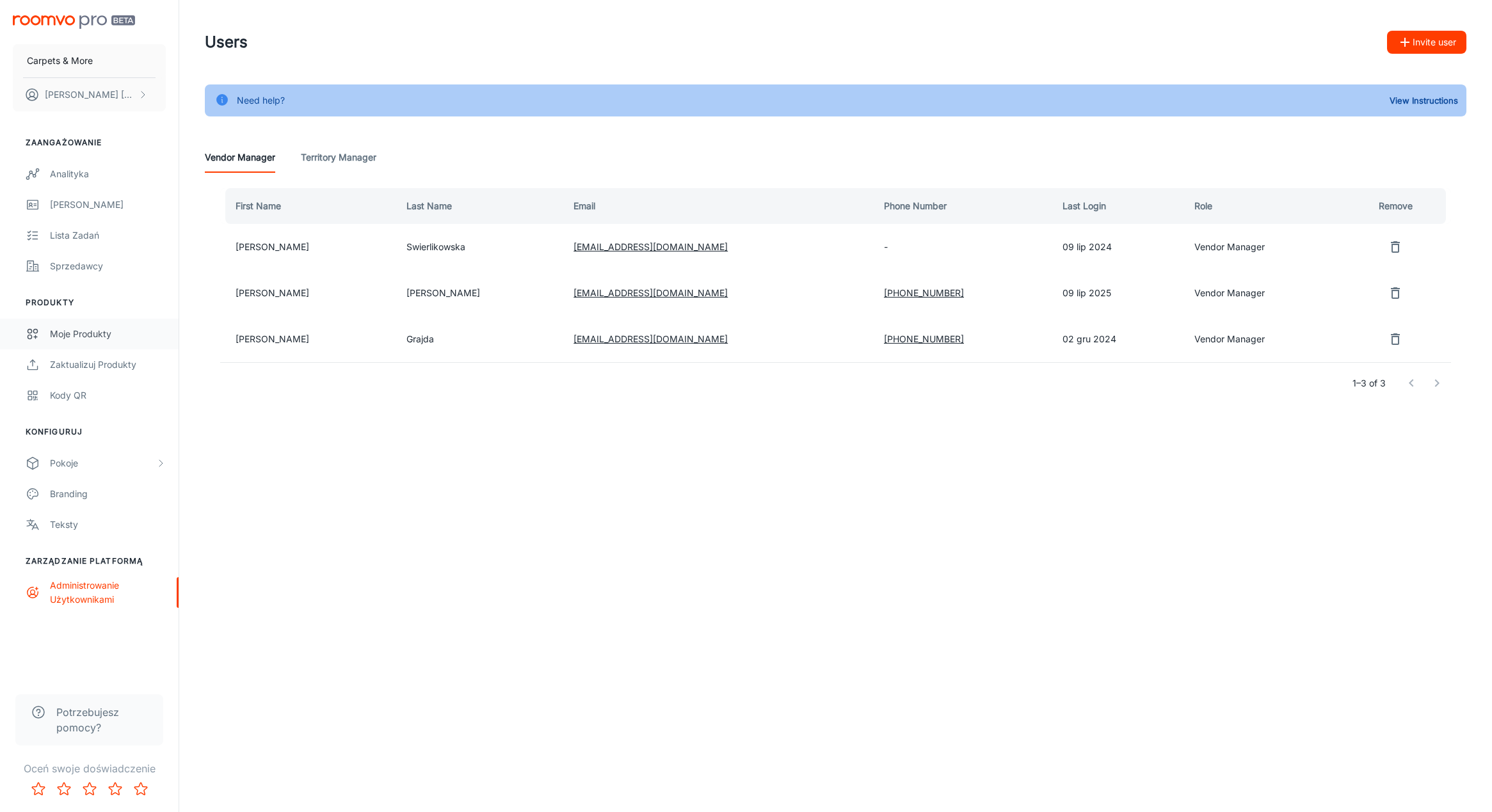
click at [90, 330] on div "Moje produkty" at bounding box center [108, 334] width 116 height 14
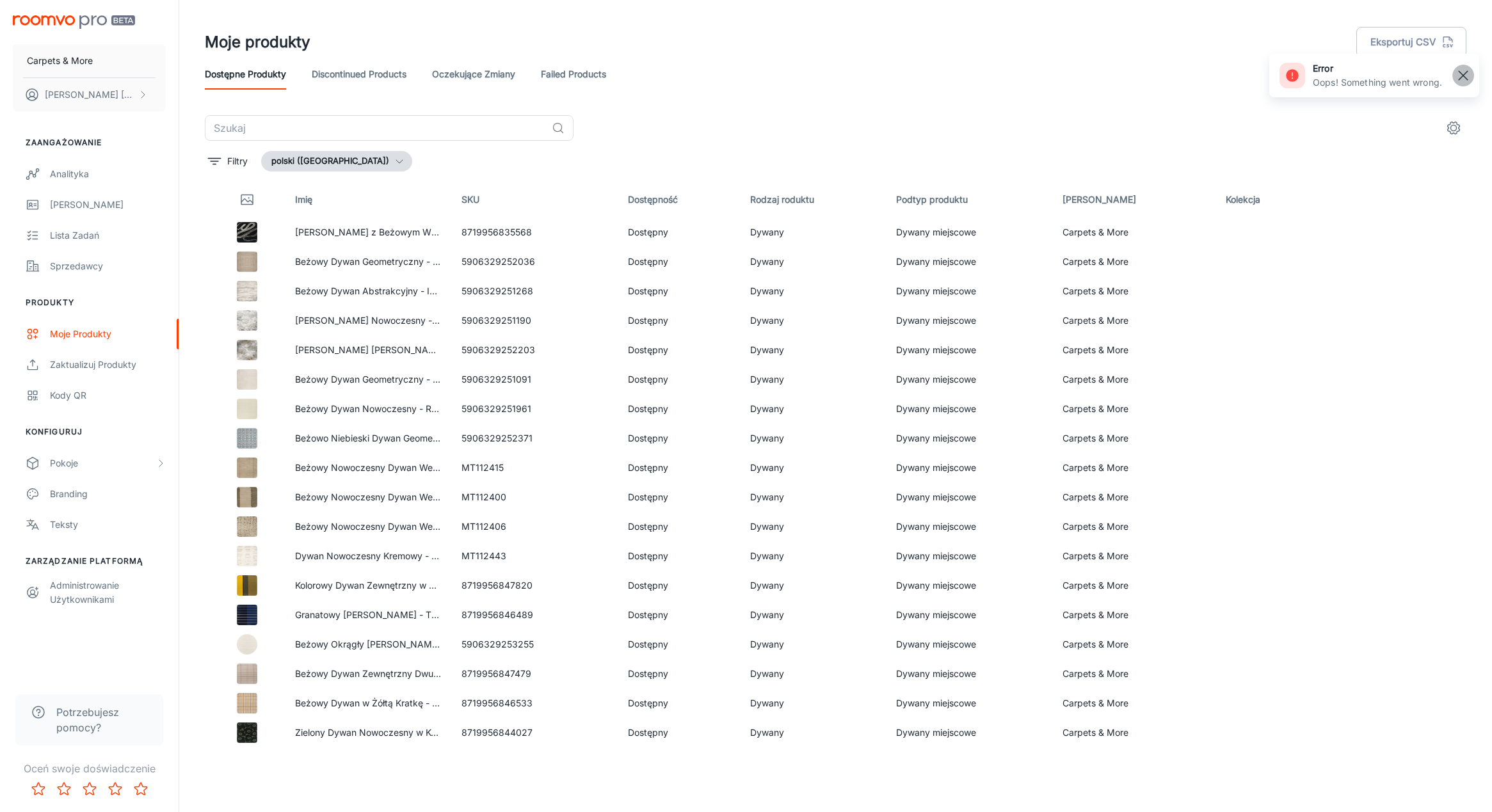
click at [1470, 73] on rect "button" at bounding box center [1463, 75] width 15 height 15
click at [599, 75] on link "Failed Products" at bounding box center [573, 74] width 65 height 30
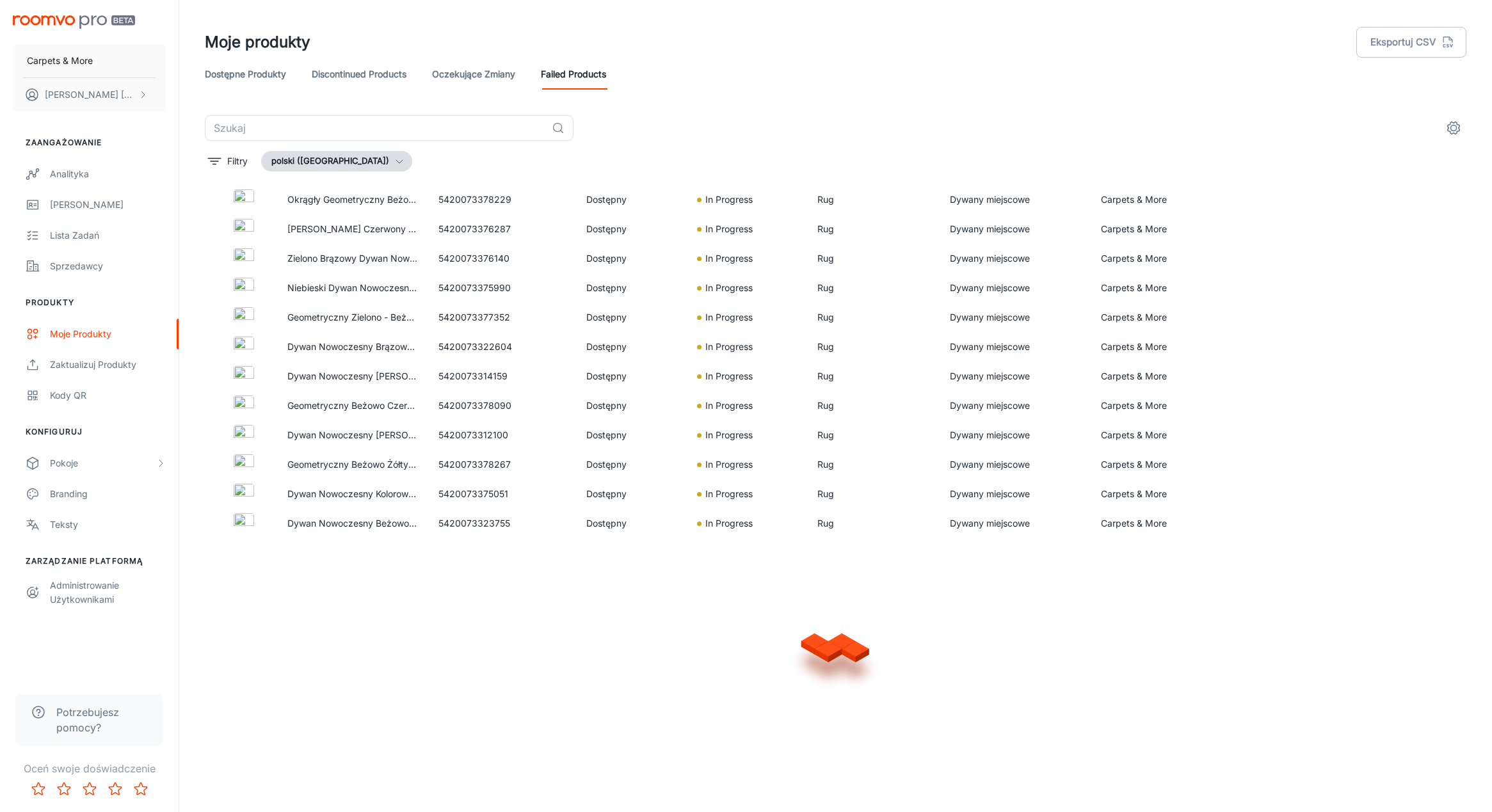
scroll to position [529, 0]
